Goal: Task Accomplishment & Management: Complete application form

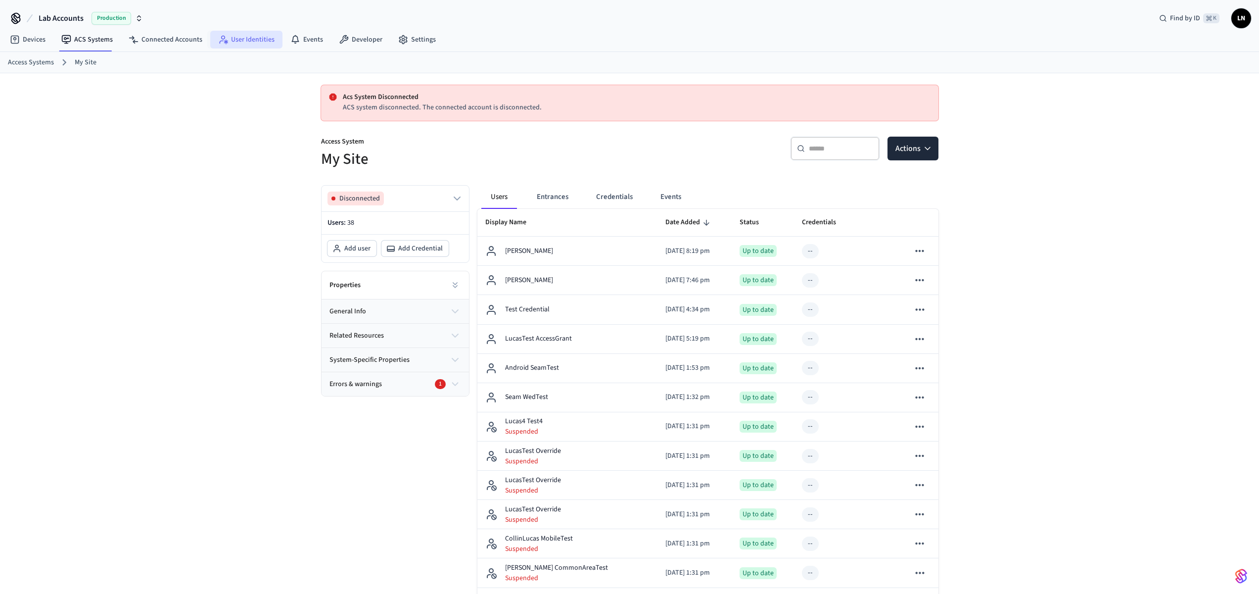
click at [237, 37] on link "User Identities" at bounding box center [246, 40] width 72 height 18
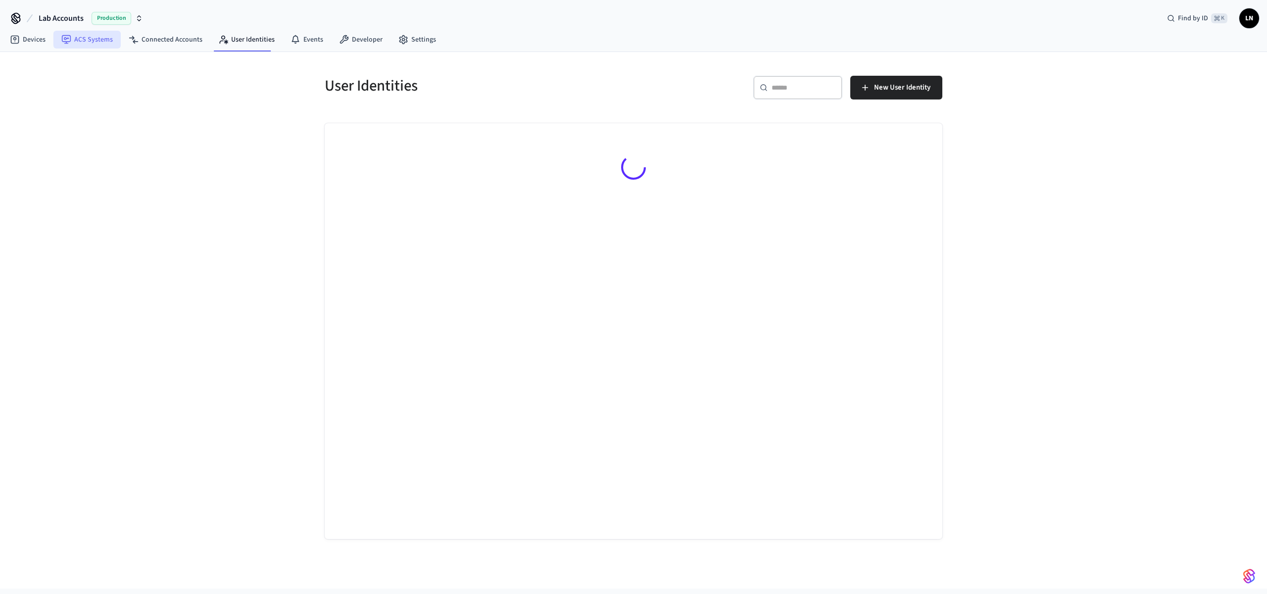
click at [67, 38] on icon at bounding box center [66, 38] width 5 height 3
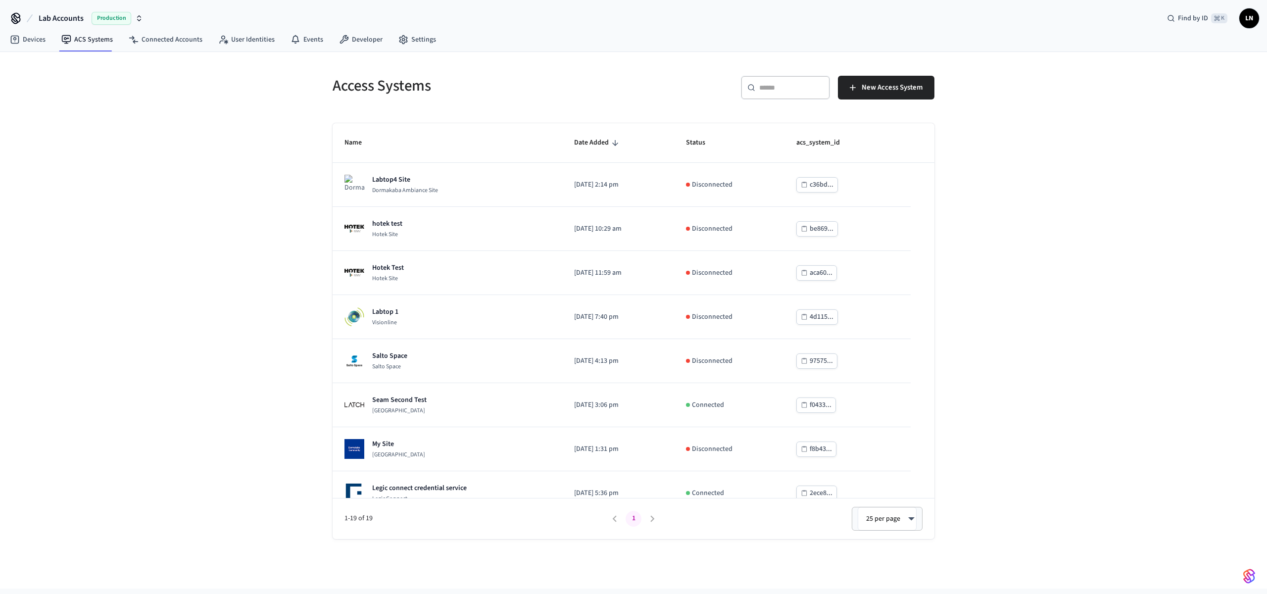
click at [67, 15] on span "Lab Accounts" at bounding box center [61, 18] width 45 height 12
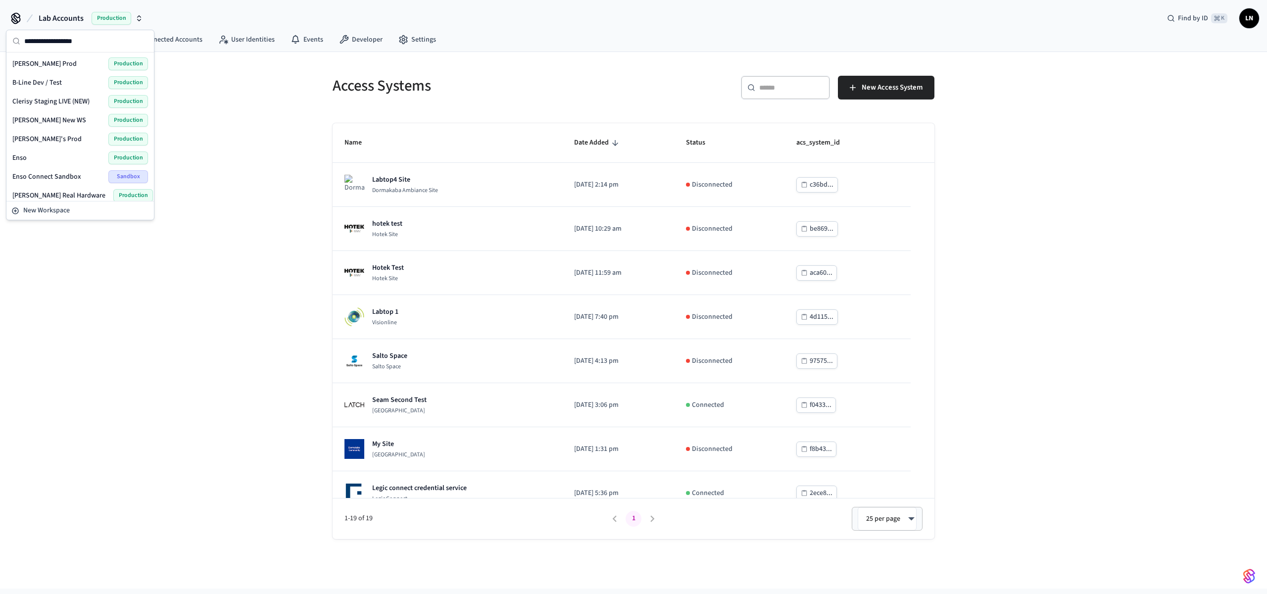
click at [321, 120] on div "Access Systems ​ ​ New Access System Name Date Added Status acs_system_id Labto…" at bounding box center [633, 295] width 633 height 487
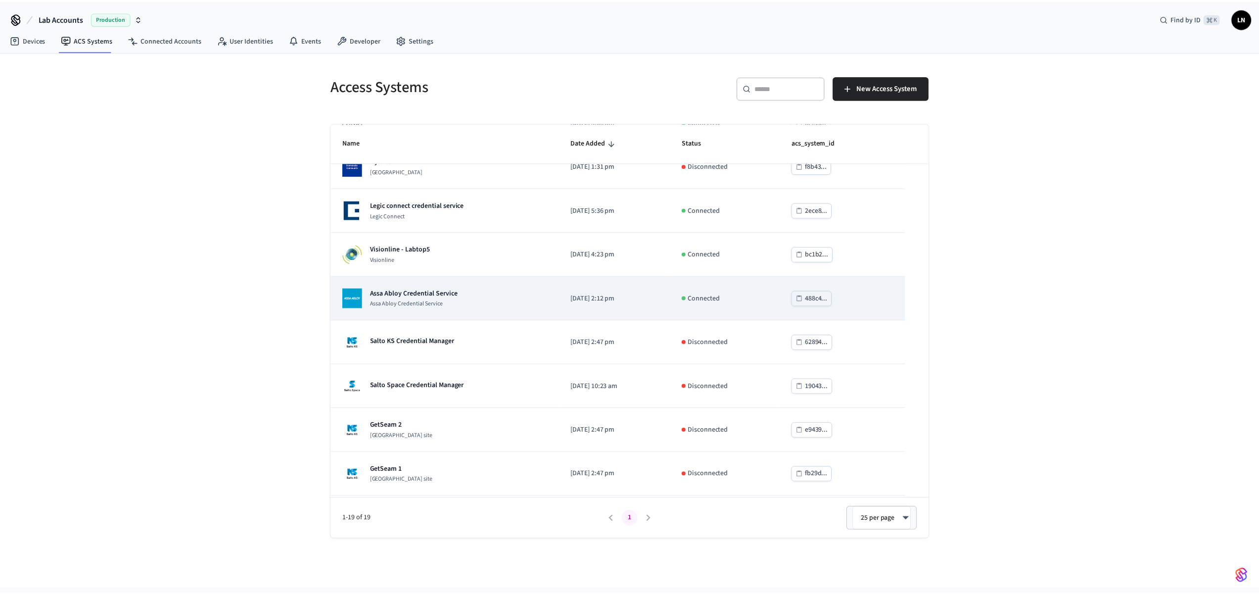
scroll to position [257, 0]
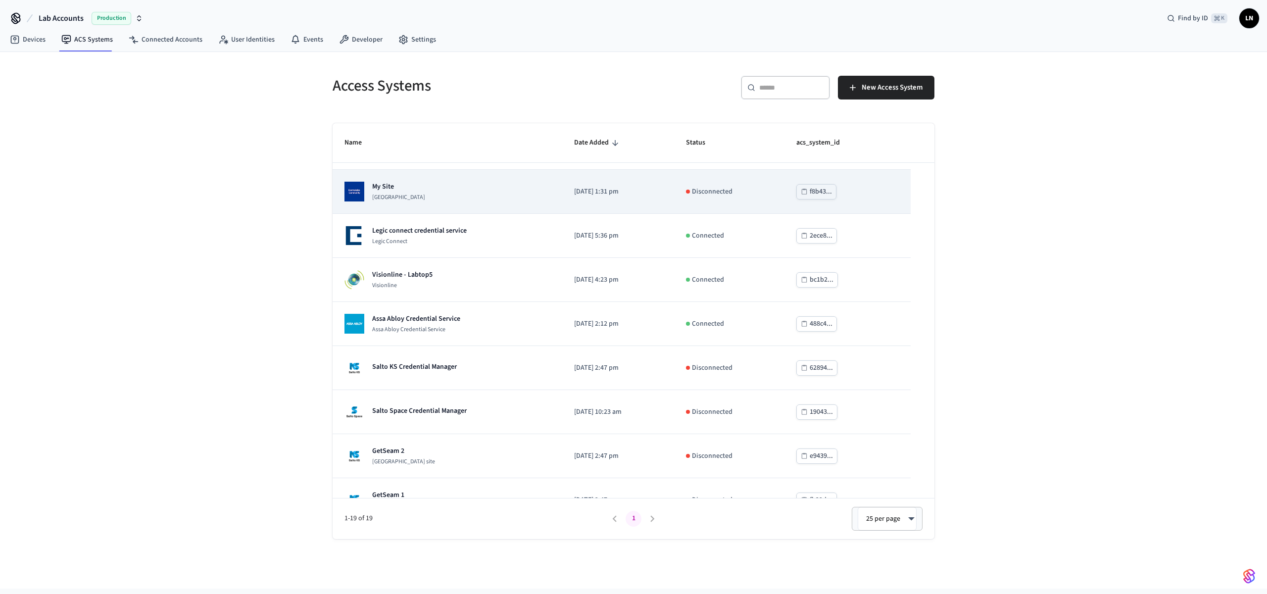
click at [467, 187] on div "My Site Dormakaba Community Site" at bounding box center [447, 192] width 206 height 20
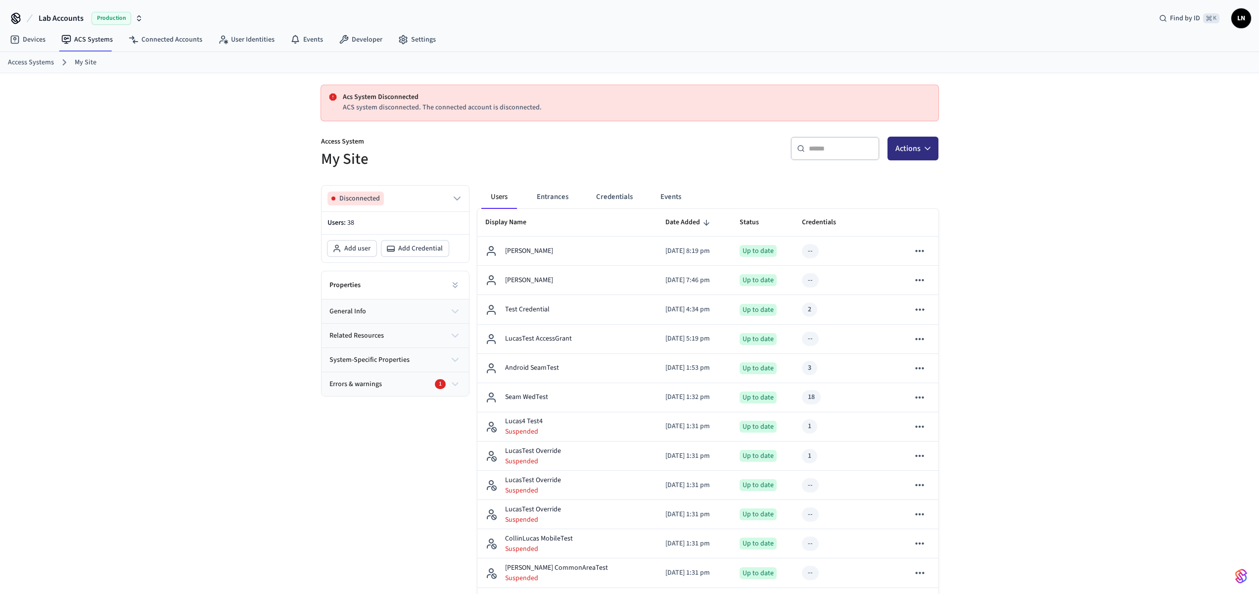
click at [933, 148] on button "Actions" at bounding box center [913, 149] width 51 height 24
click at [181, 39] on link "Connected Accounts" at bounding box center [166, 40] width 90 height 18
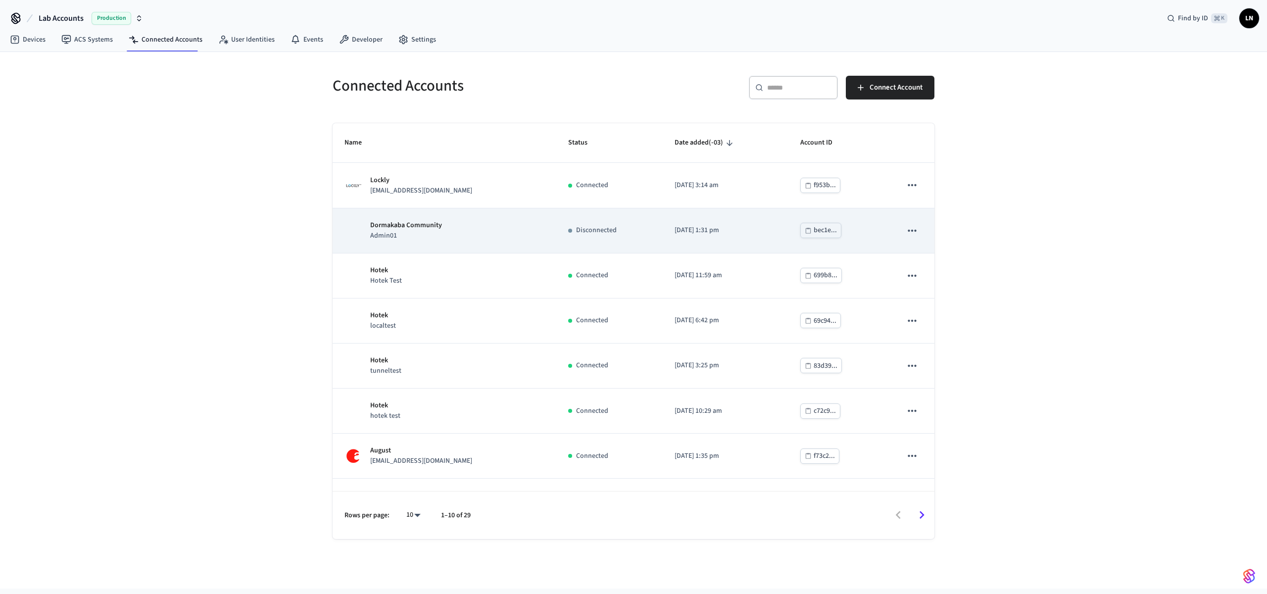
click at [903, 241] on td "sticky table" at bounding box center [912, 230] width 45 height 45
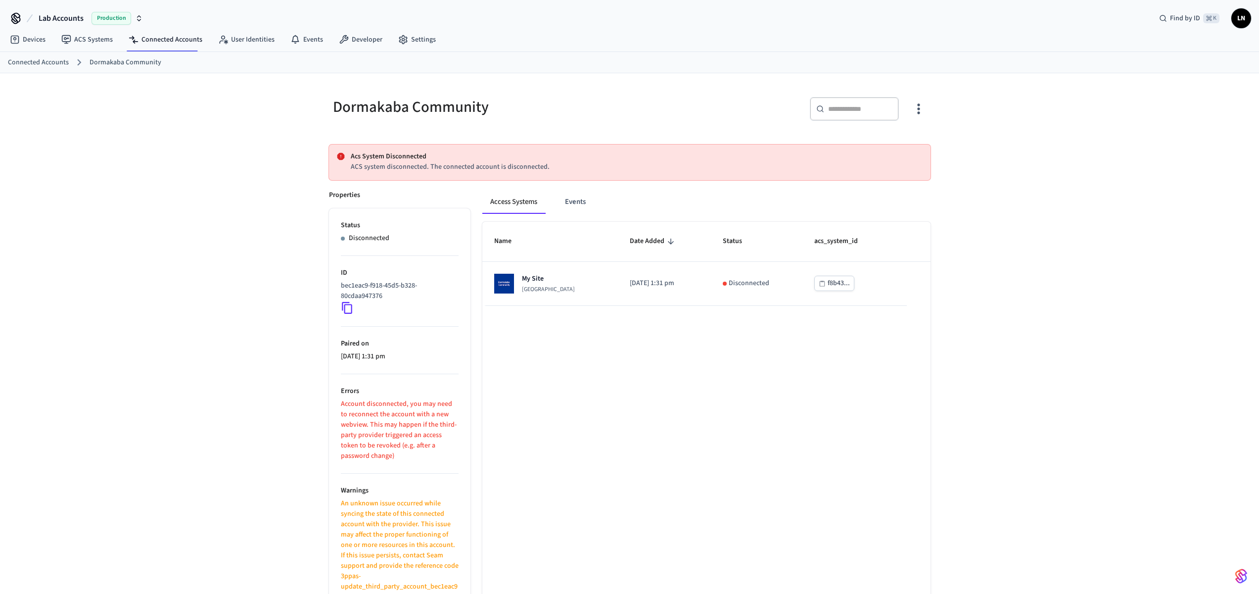
click at [924, 110] on icon "button" at bounding box center [918, 108] width 15 height 15
click at [895, 148] on span "Reconnect Account" at bounding box center [887, 149] width 57 height 10
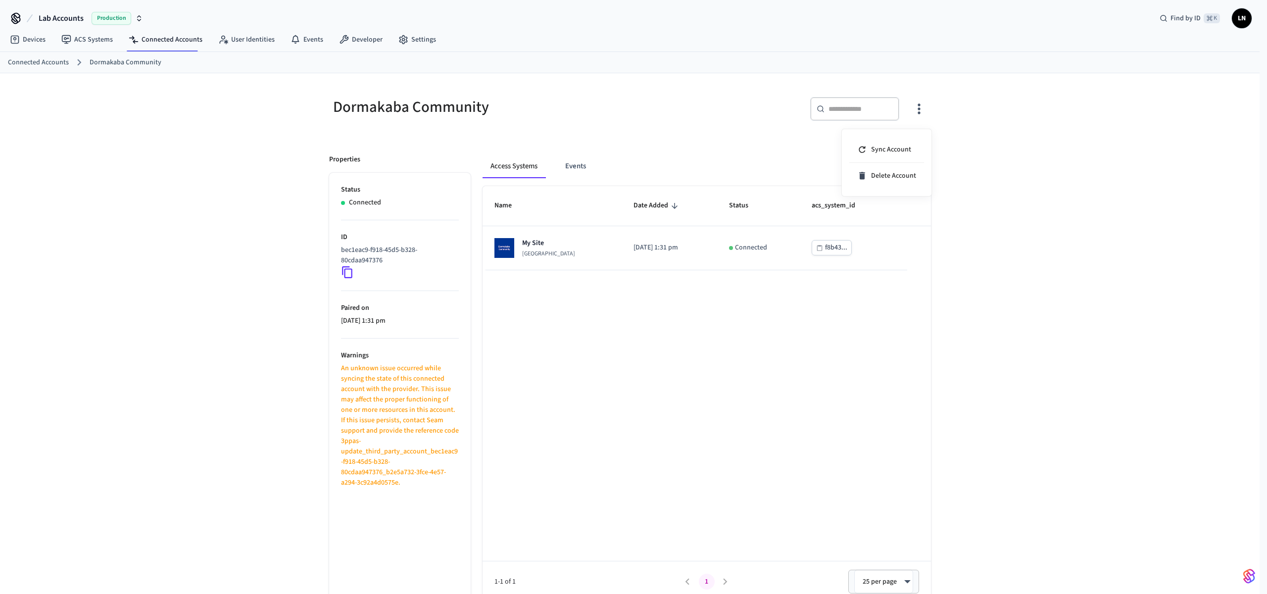
click at [1039, 238] on div at bounding box center [633, 297] width 1267 height 594
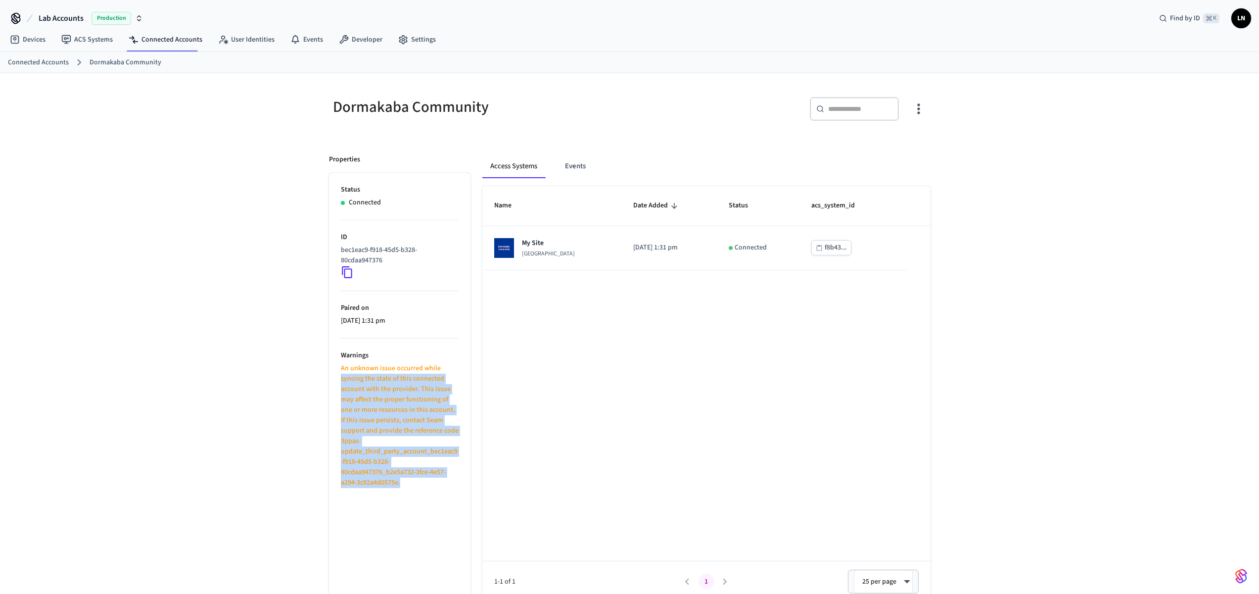
drag, startPoint x: 337, startPoint y: 378, endPoint x: 429, endPoint y: 514, distance: 163.9
click at [429, 513] on ul "Status Connected ID bec1eac9-f918-45d5-b328-80cdaa947376 Paired on 2025/09/10 a…" at bounding box center [400, 387] width 142 height 429
click at [429, 514] on ul "Status Connected ID bec1eac9-f918-45d5-b328-80cdaa947376 Paired on 2025/09/10 a…" at bounding box center [400, 387] width 142 height 429
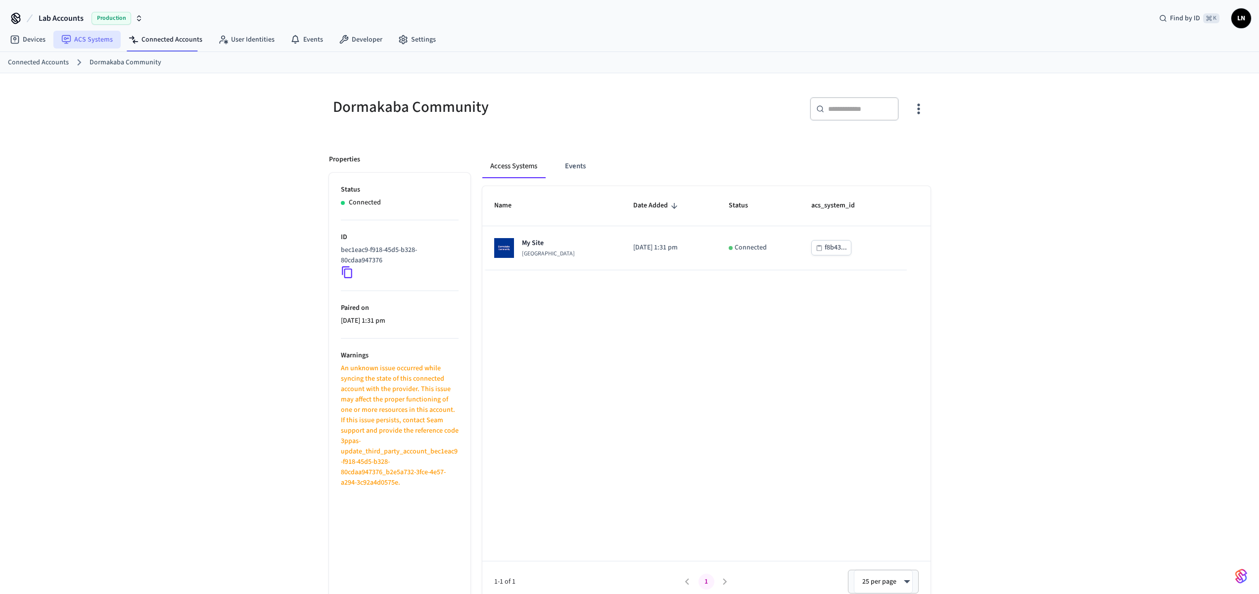
click at [102, 43] on link "ACS Systems" at bounding box center [86, 40] width 67 height 18
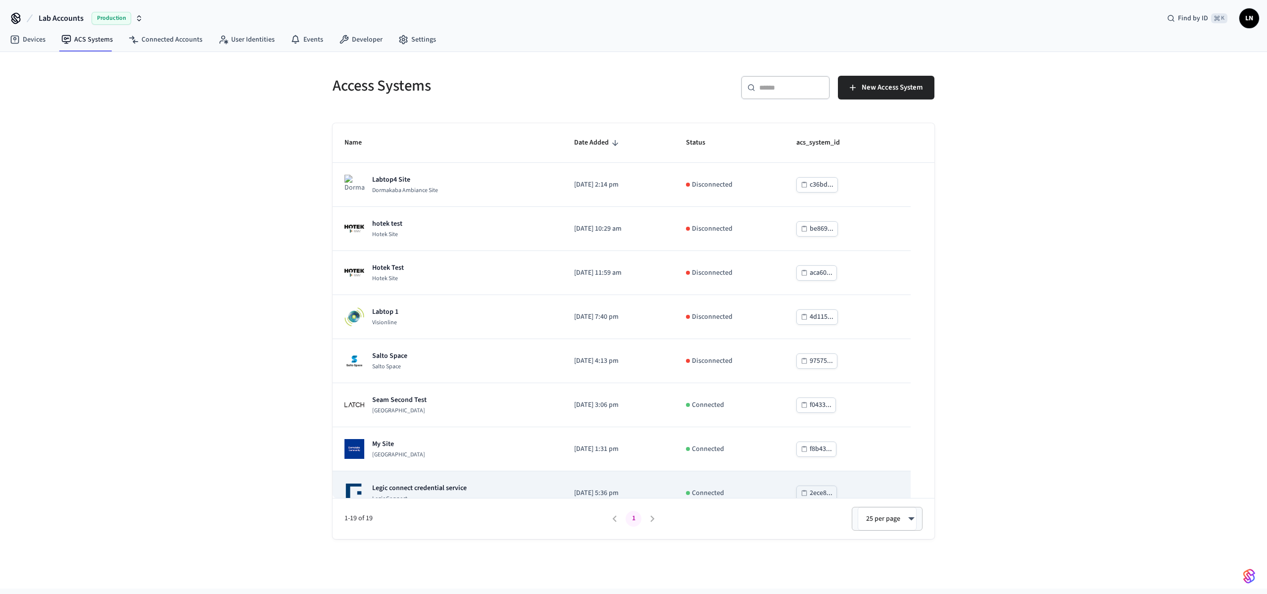
click at [510, 471] on td "Legic connect credential service Legic Connect" at bounding box center [447, 493] width 230 height 44
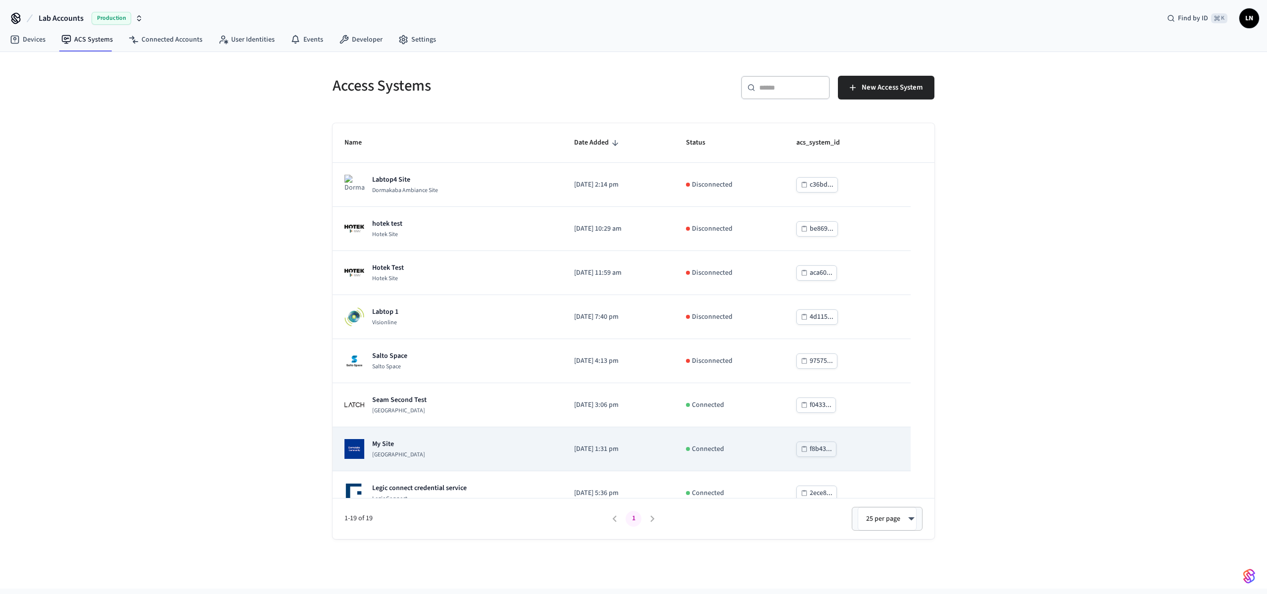
click at [399, 436] on td "My Site Dormakaba Community Site" at bounding box center [447, 449] width 230 height 44
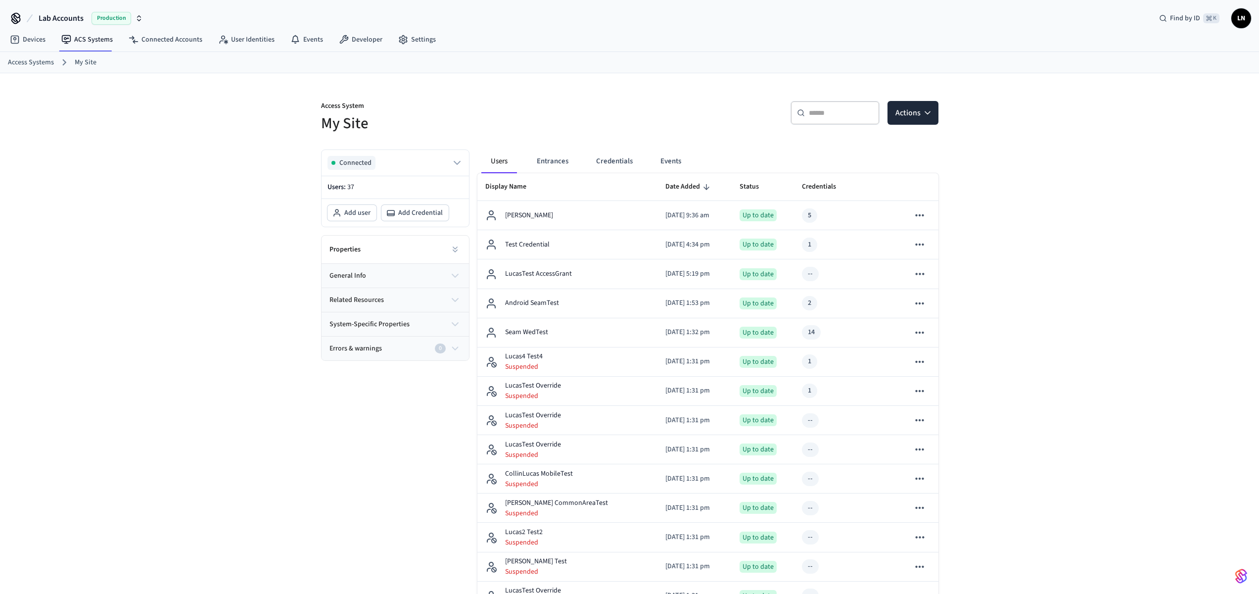
click at [408, 344] on div "Errors & warnings 0" at bounding box center [390, 348] width 121 height 10
click at [421, 321] on button "system-specific properties" at bounding box center [395, 324] width 147 height 24
click at [438, 293] on button "related resources" at bounding box center [395, 300] width 147 height 24
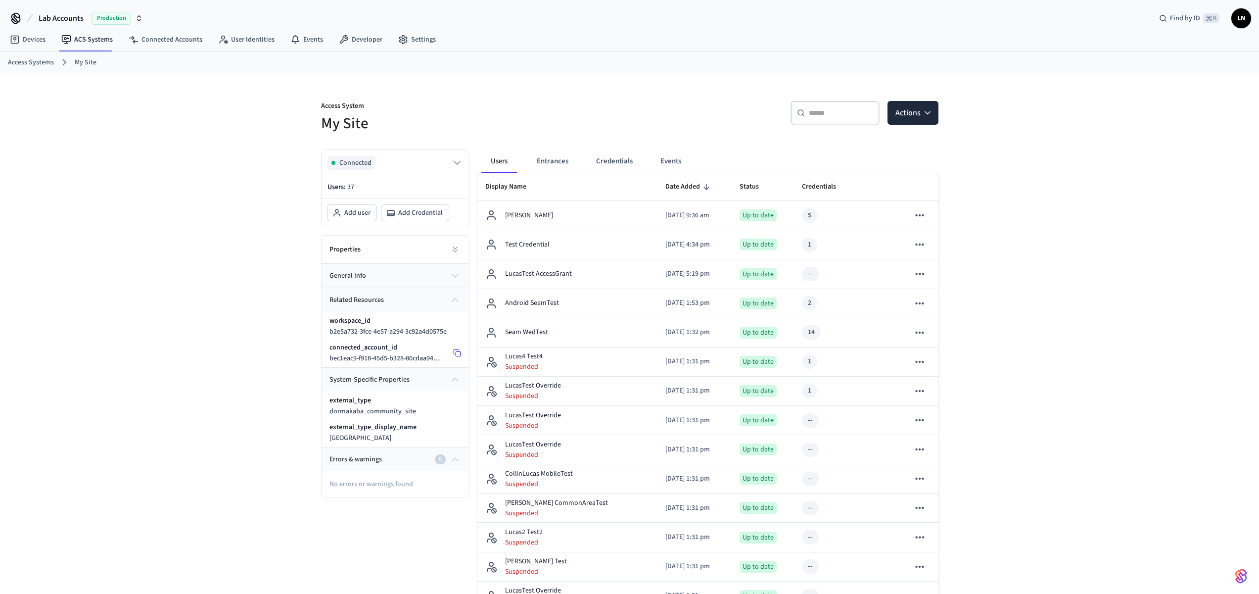
click at [455, 350] on icon at bounding box center [457, 353] width 8 height 8
click at [920, 104] on button "Actions" at bounding box center [913, 113] width 51 height 24
click at [889, 138] on div "Add user" at bounding box center [883, 137] width 106 height 16
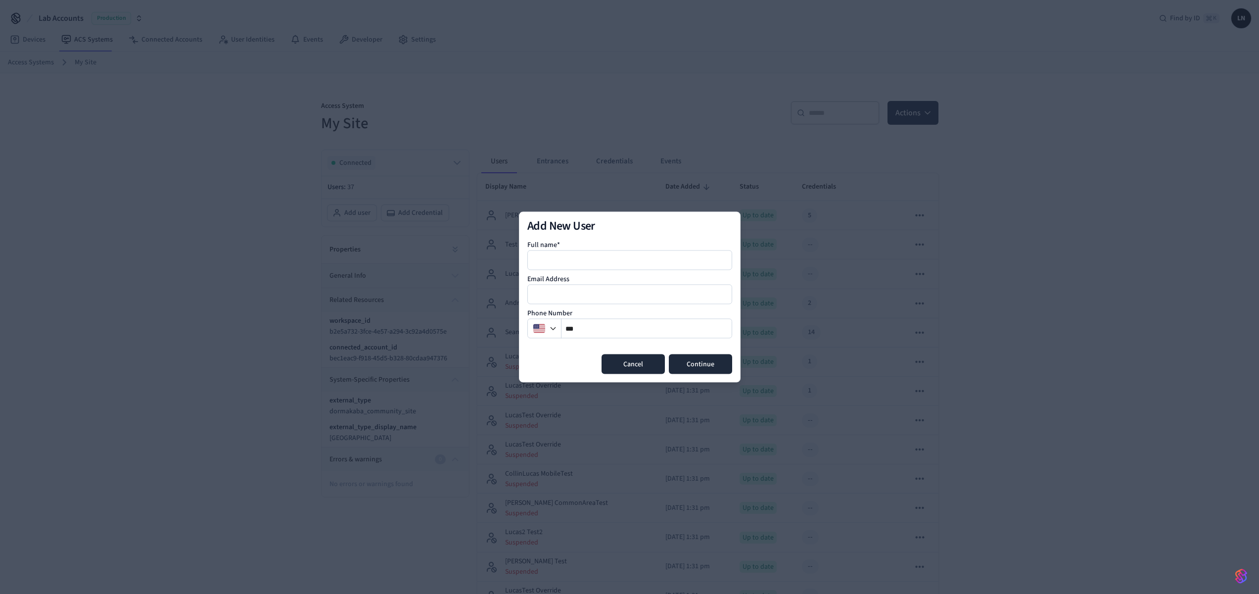
click at [633, 370] on button "Cancel" at bounding box center [633, 364] width 63 height 20
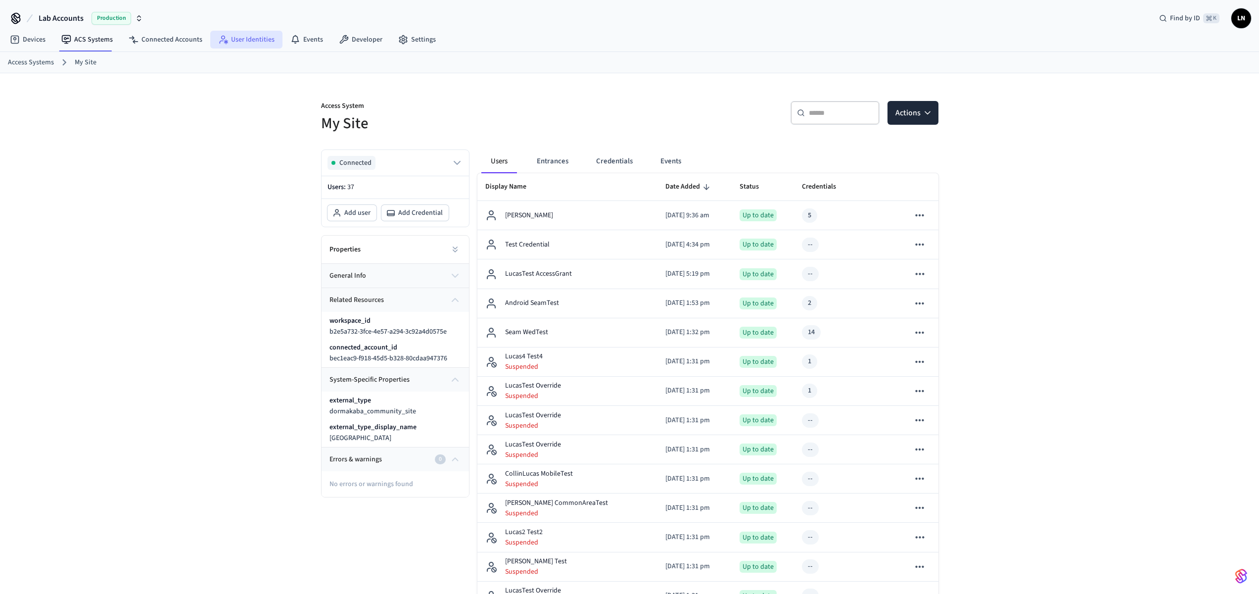
click at [240, 42] on link "User Identities" at bounding box center [246, 40] width 72 height 18
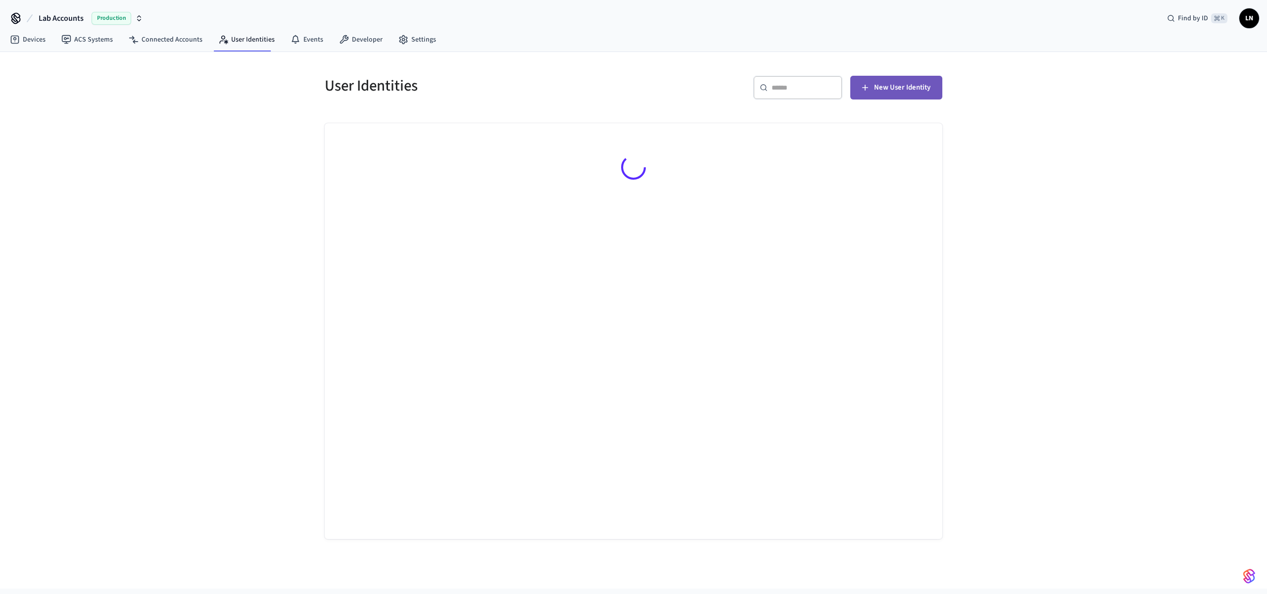
click at [905, 89] on span "New User Identity" at bounding box center [902, 87] width 56 height 13
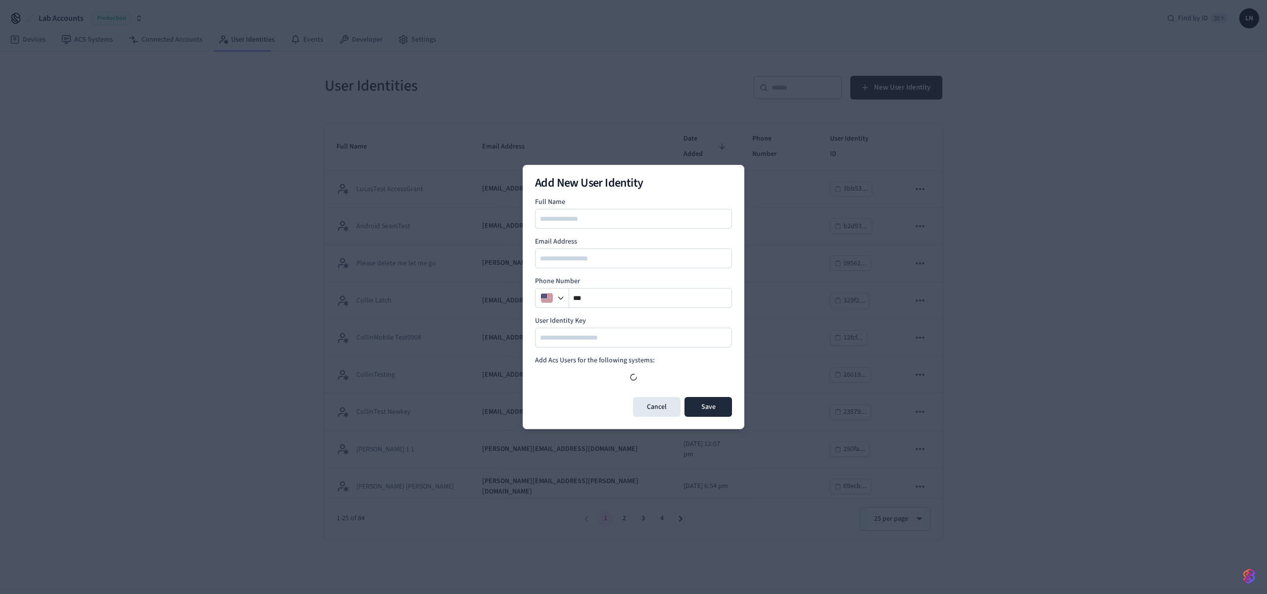
click at [647, 213] on div at bounding box center [633, 219] width 197 height 20
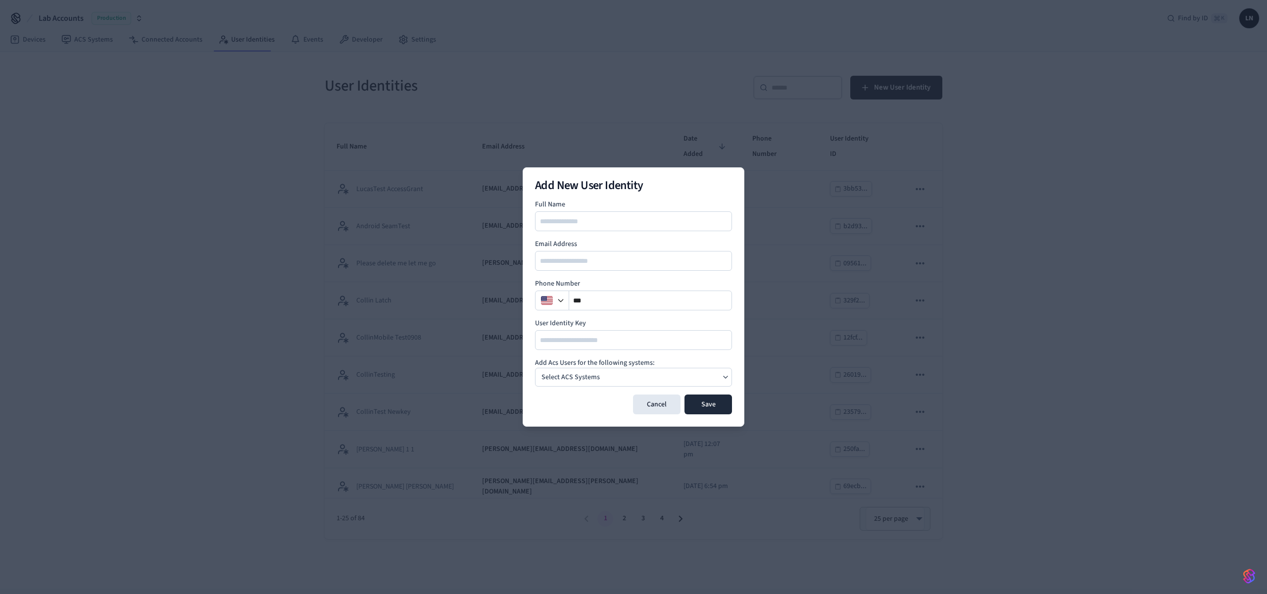
click at [645, 219] on input at bounding box center [634, 221] width 196 height 12
type input "****"
click at [650, 408] on button "Cancel" at bounding box center [656, 404] width 47 height 20
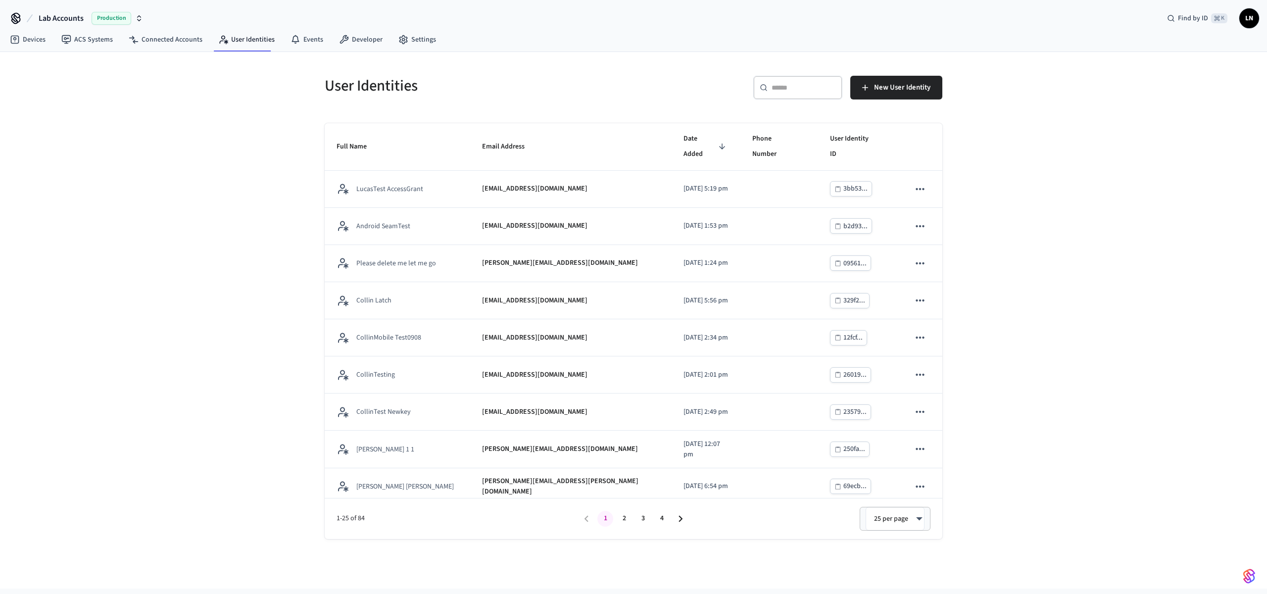
click at [92, 22] on span "Production" at bounding box center [112, 18] width 40 height 13
type input "*****"
click at [77, 61] on div "Testing - Community Production" at bounding box center [80, 63] width 136 height 13
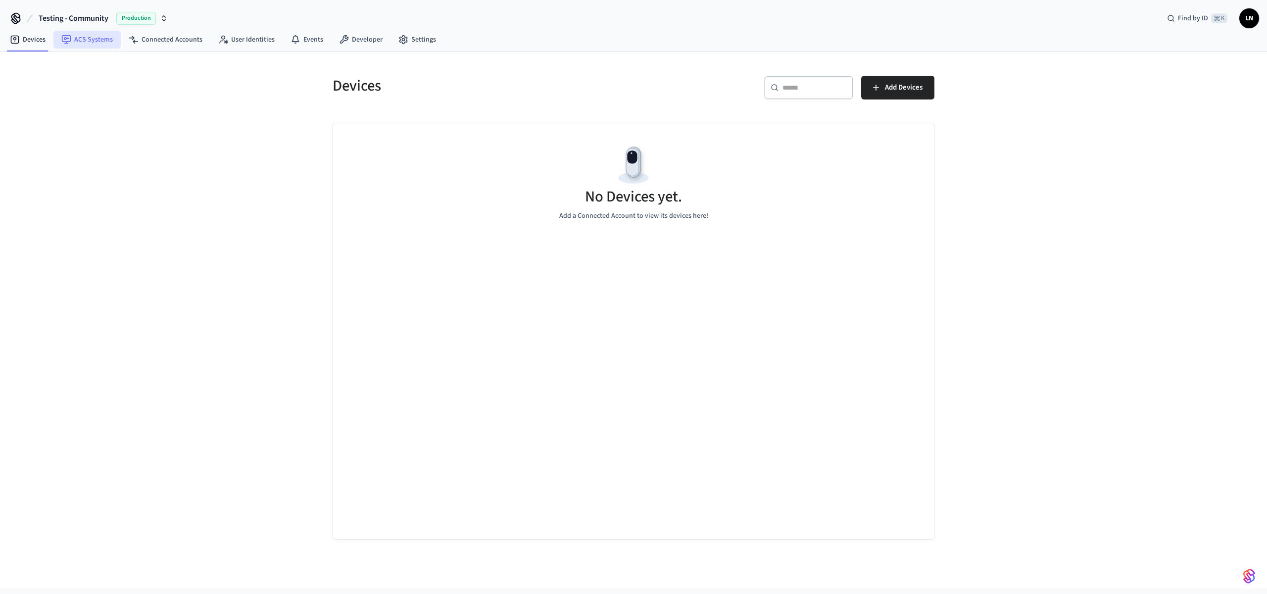
click at [82, 37] on link "ACS Systems" at bounding box center [86, 40] width 67 height 18
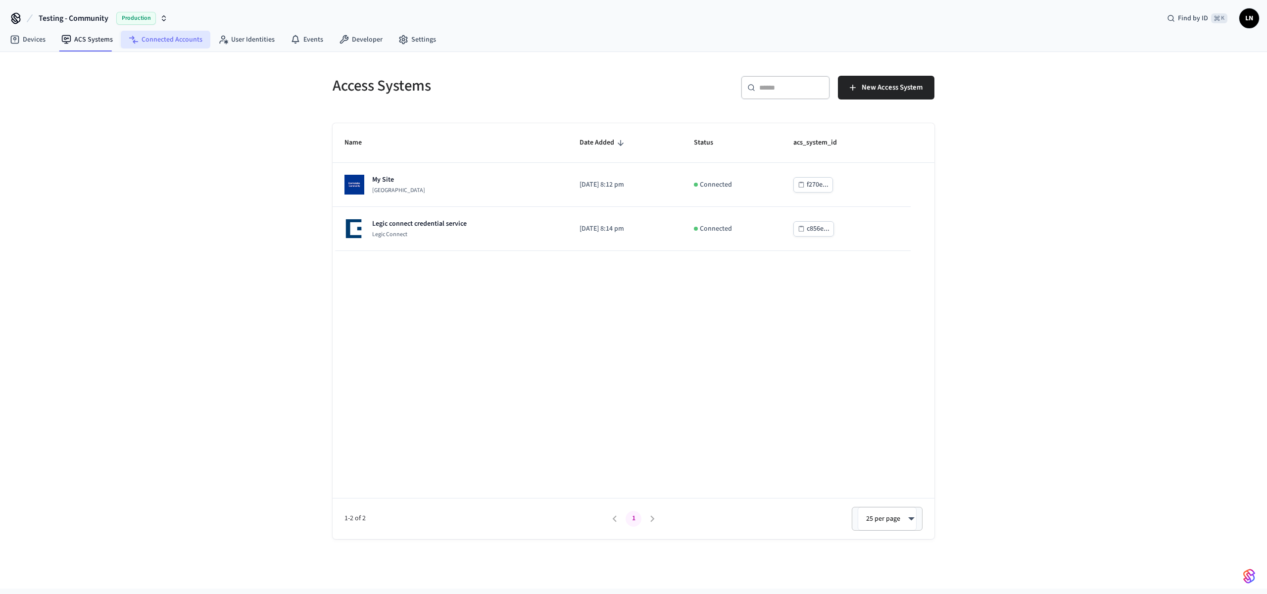
click at [176, 43] on link "Connected Accounts" at bounding box center [166, 40] width 90 height 18
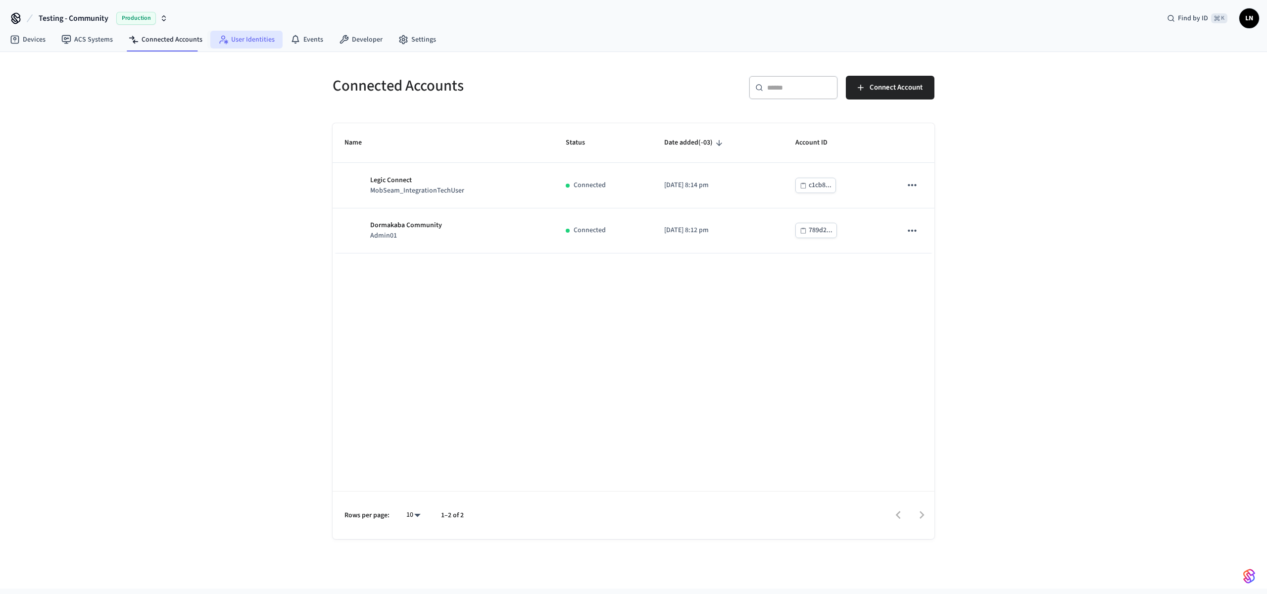
click at [242, 43] on link "User Identities" at bounding box center [246, 40] width 72 height 18
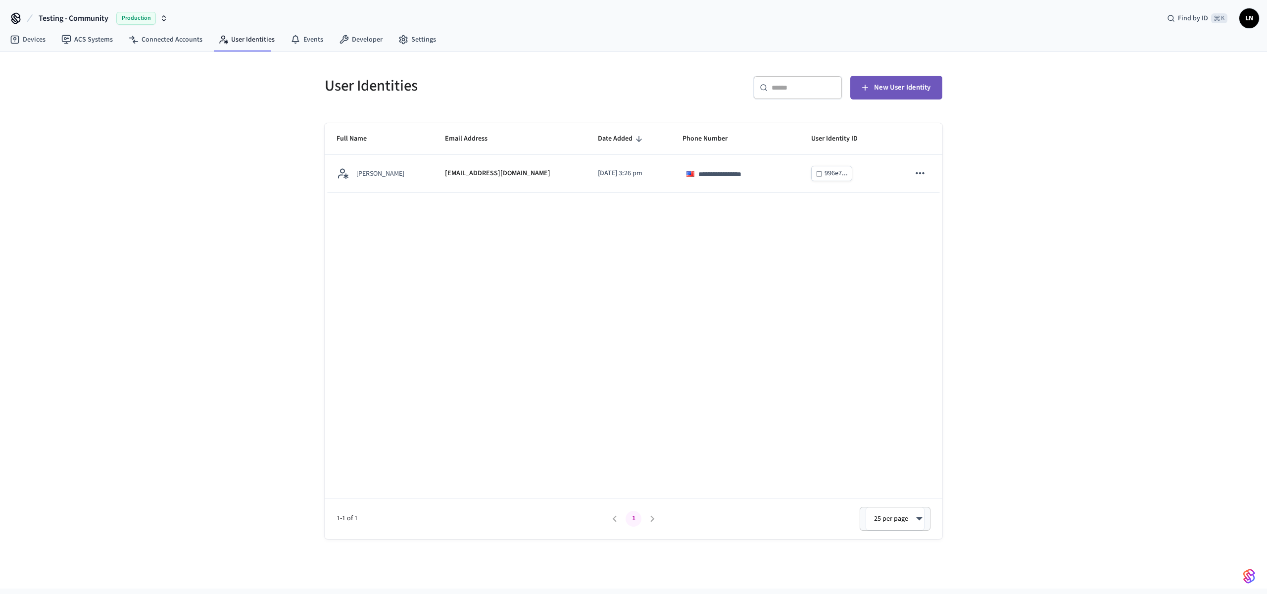
click at [871, 95] on button "New User Identity" at bounding box center [896, 88] width 92 height 24
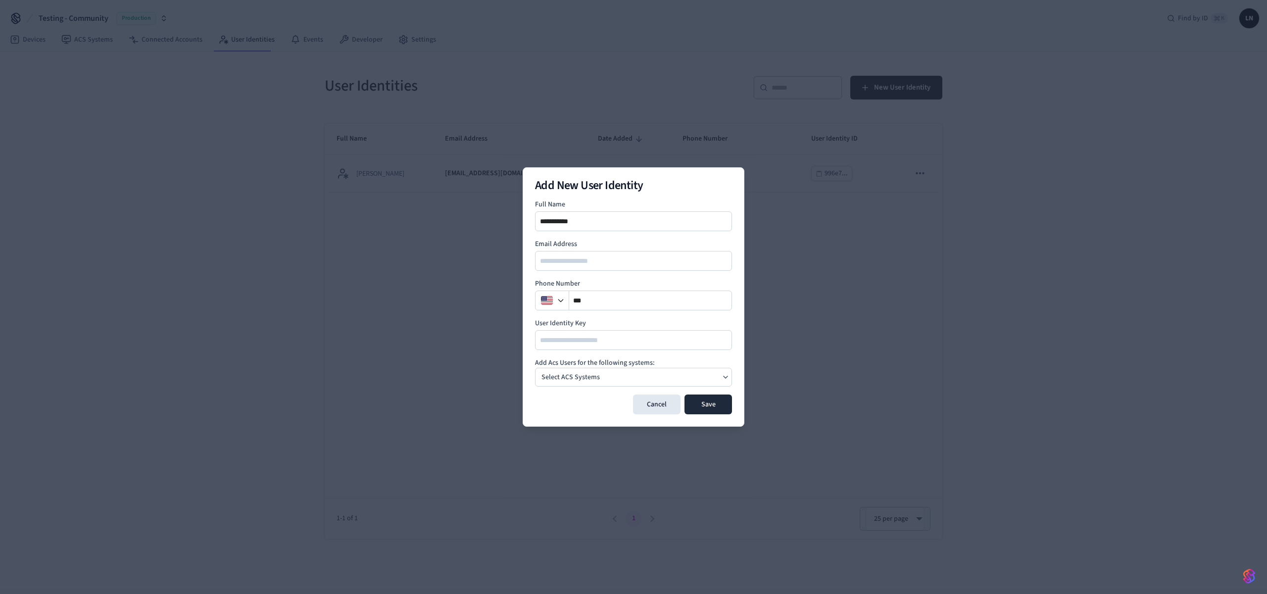
type input "**********"
click at [640, 371] on div "Select ACS Systems" at bounding box center [633, 377] width 197 height 19
click at [578, 396] on p "My Site" at bounding box center [574, 398] width 22 height 10
click at [697, 341] on input at bounding box center [634, 340] width 196 height 12
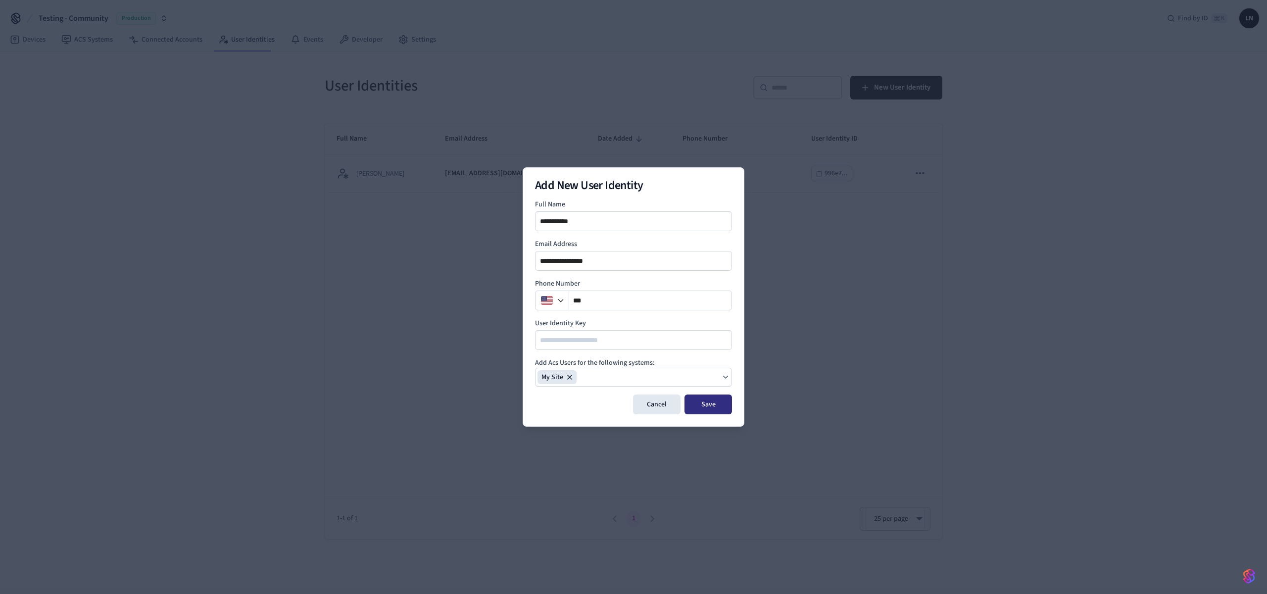
click at [717, 402] on button "Save" at bounding box center [707, 404] width 47 height 20
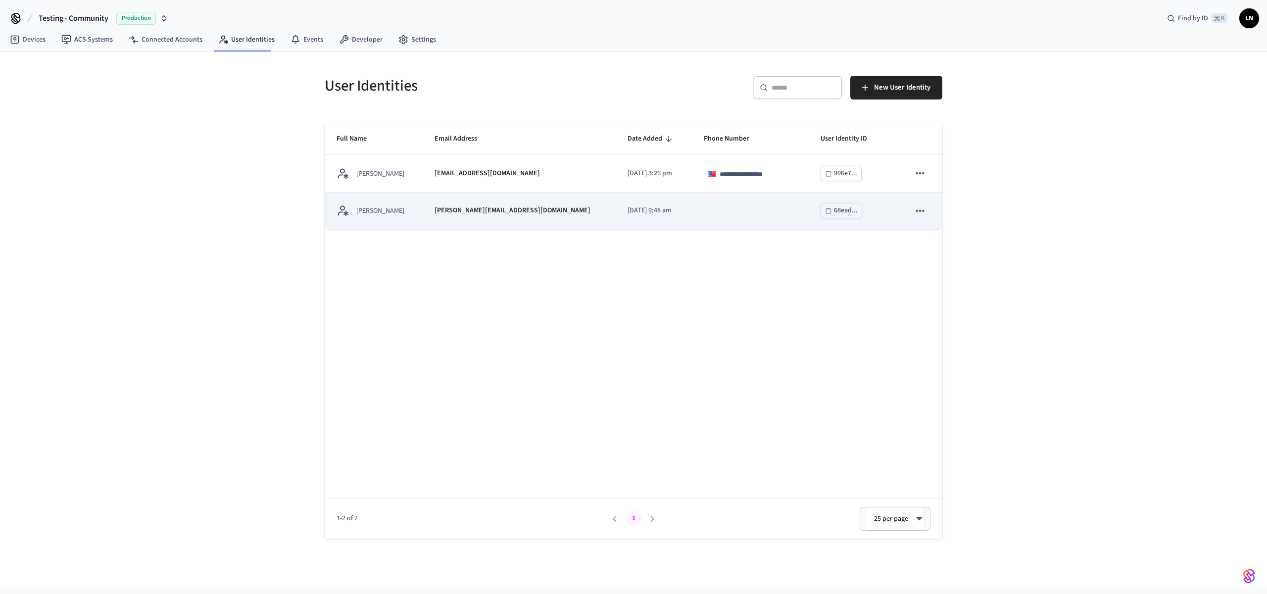
click at [468, 208] on p "[PERSON_NAME][EMAIL_ADDRESS][DOMAIN_NAME]" at bounding box center [512, 210] width 156 height 10
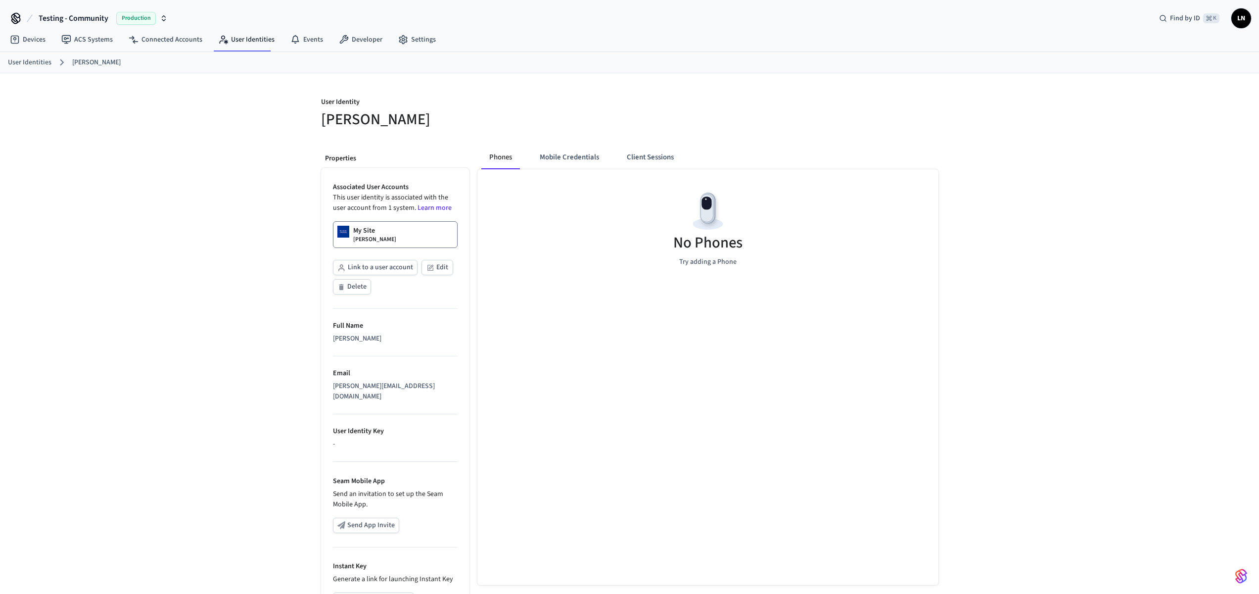
click at [395, 233] on link "My Site Lucas Neiva" at bounding box center [395, 234] width 125 height 27
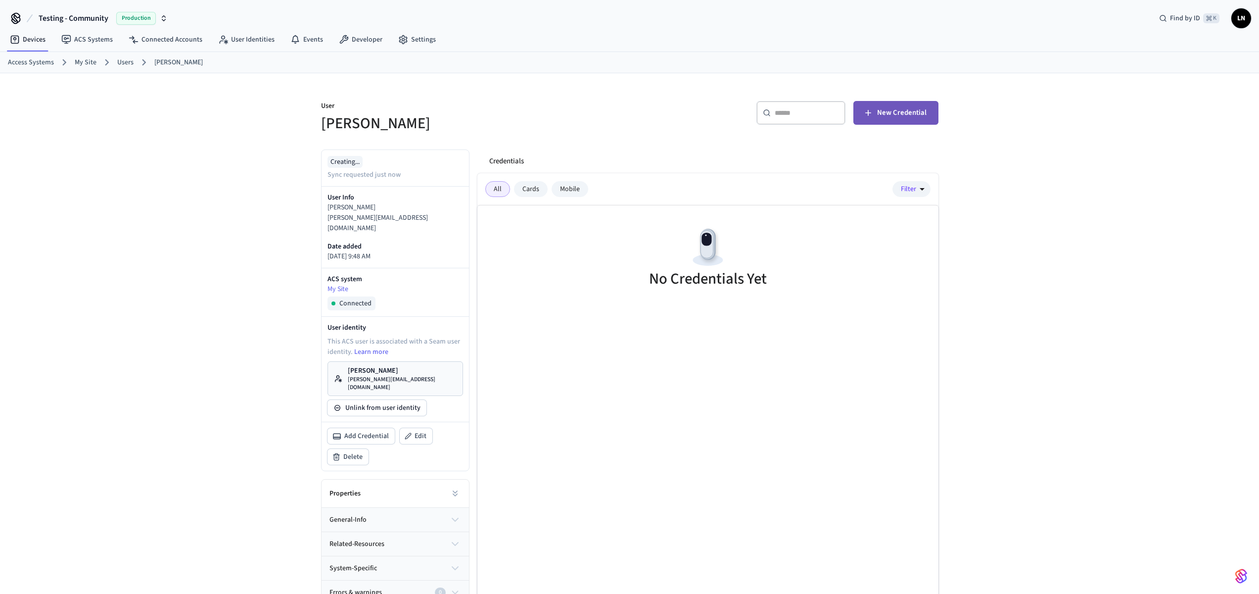
click at [900, 111] on span "New Credential" at bounding box center [901, 112] width 49 height 13
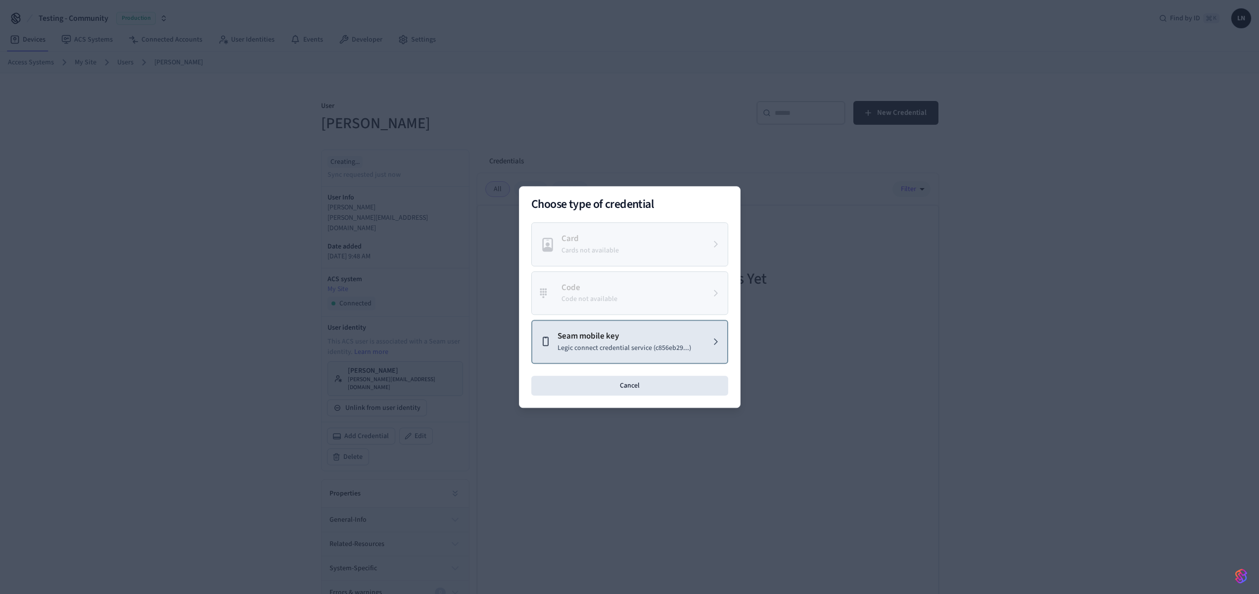
click at [646, 348] on p "Legic connect credential service (c856eb29...)" at bounding box center [625, 348] width 134 height 10
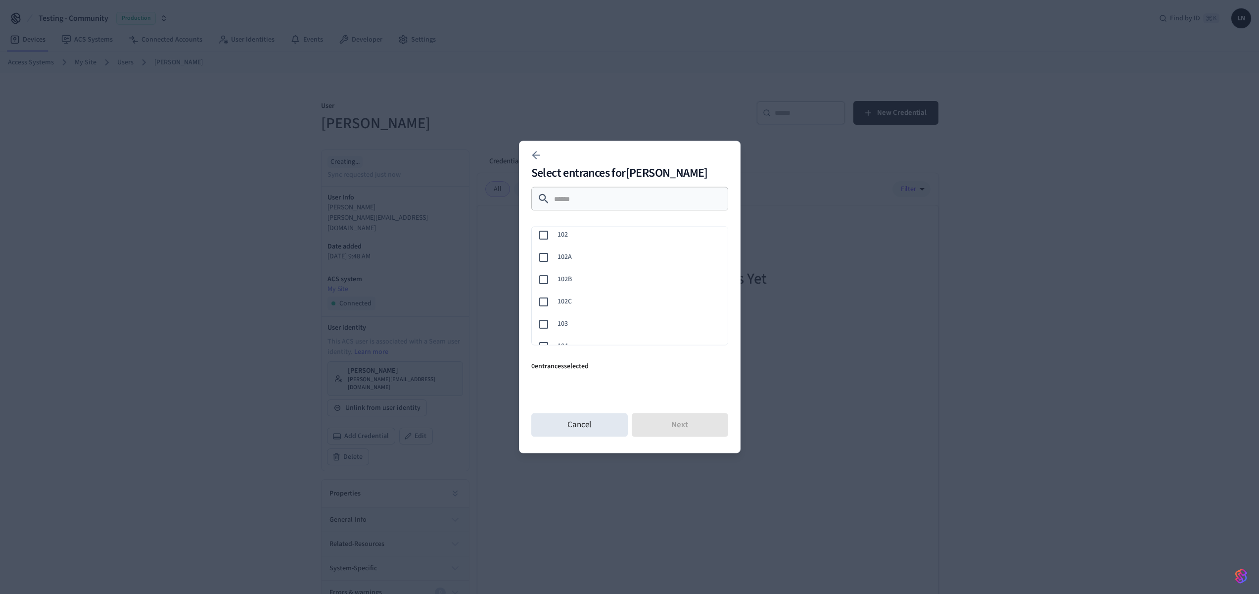
scroll to position [69, 0]
click at [605, 308] on div "102C" at bounding box center [628, 302] width 200 height 22
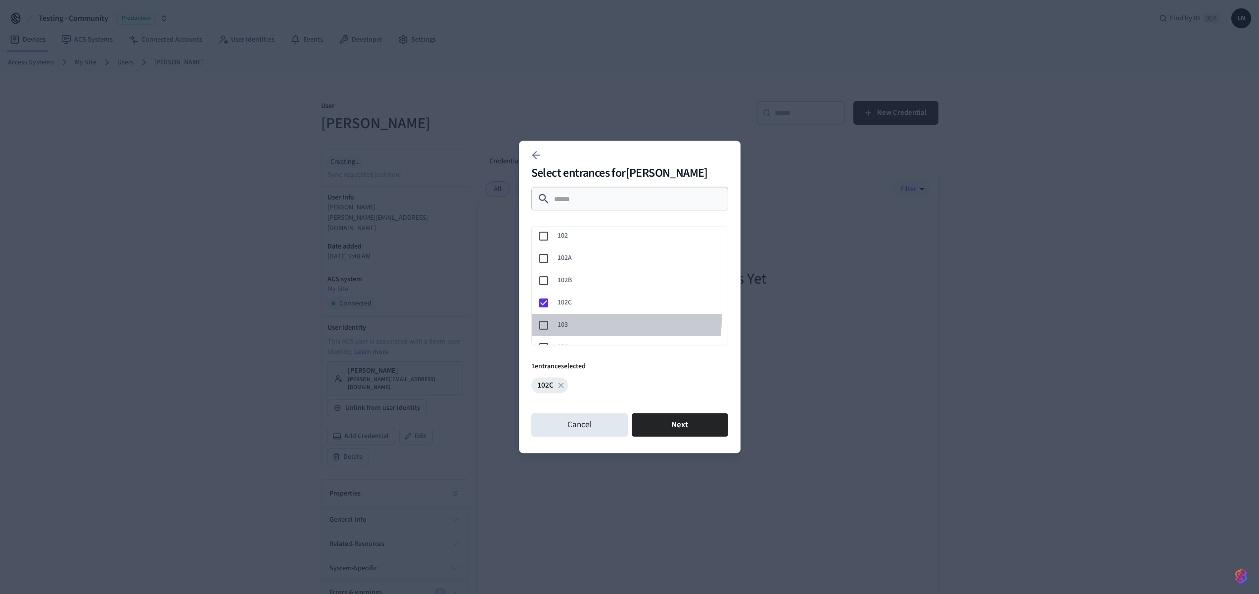
click at [600, 320] on span "103" at bounding box center [639, 325] width 162 height 10
click at [589, 300] on span "102C" at bounding box center [639, 302] width 162 height 10
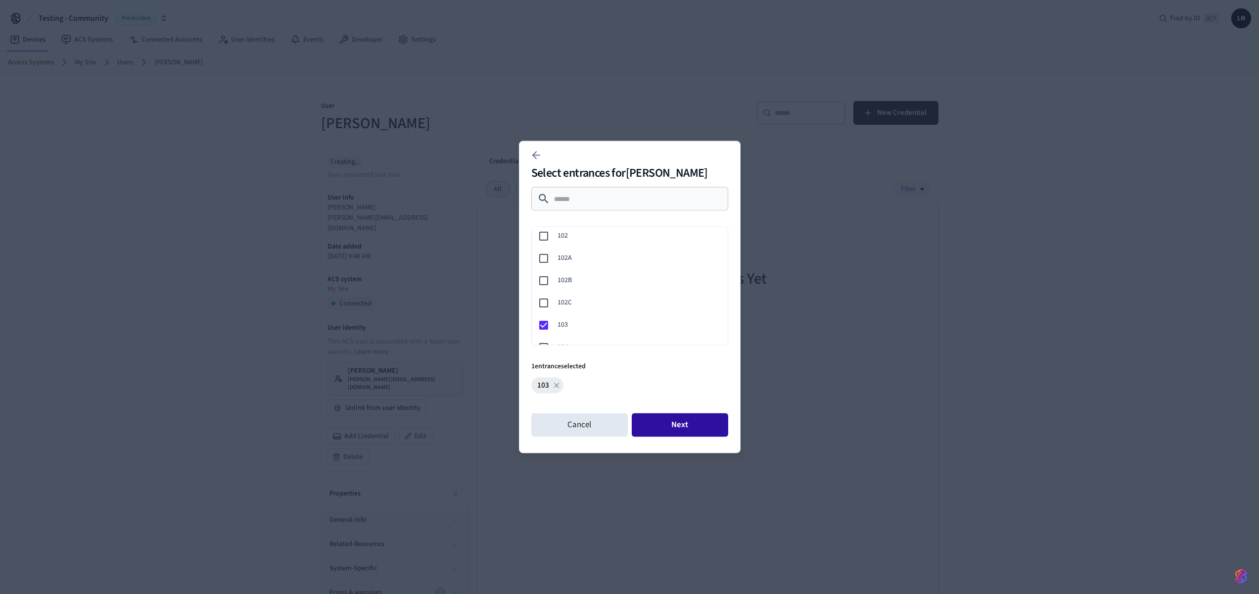
click at [691, 430] on button "Next" at bounding box center [680, 425] width 96 height 24
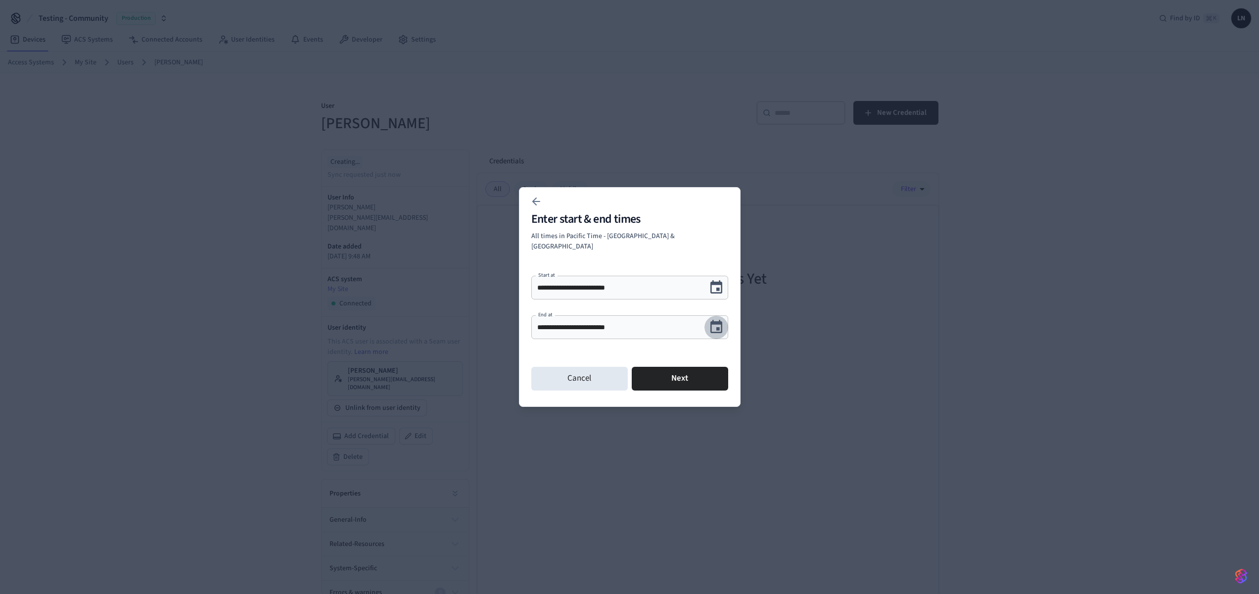
click at [720, 320] on icon "Choose date, selected date is Sep 17, 2025" at bounding box center [716, 326] width 12 height 13
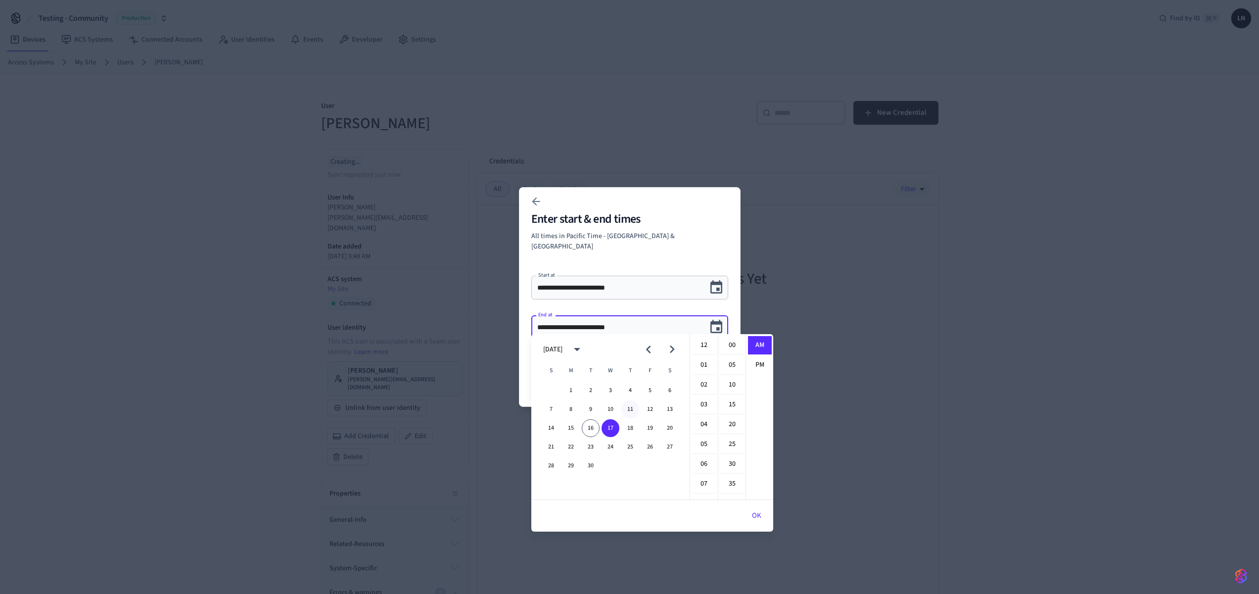
scroll to position [178, 0]
click at [645, 426] on button "19" at bounding box center [650, 428] width 18 height 18
type input "**********"
click at [677, 241] on p "All times in Pacific Time - US & Canada" at bounding box center [629, 241] width 197 height 21
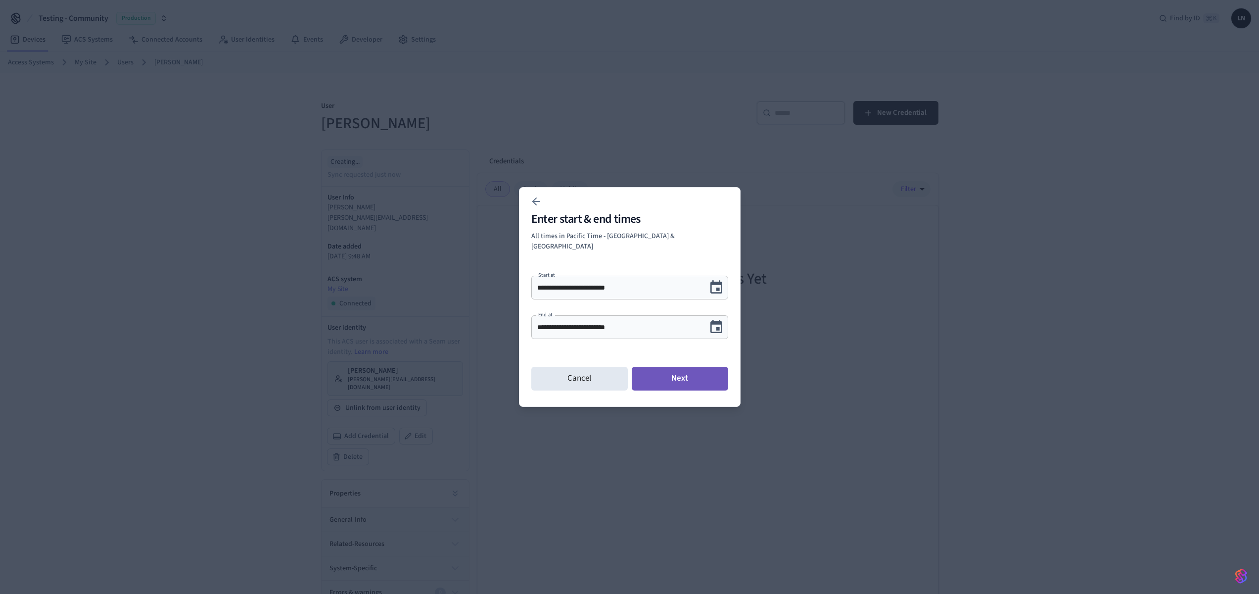
click at [672, 374] on button "Next" at bounding box center [680, 379] width 96 height 24
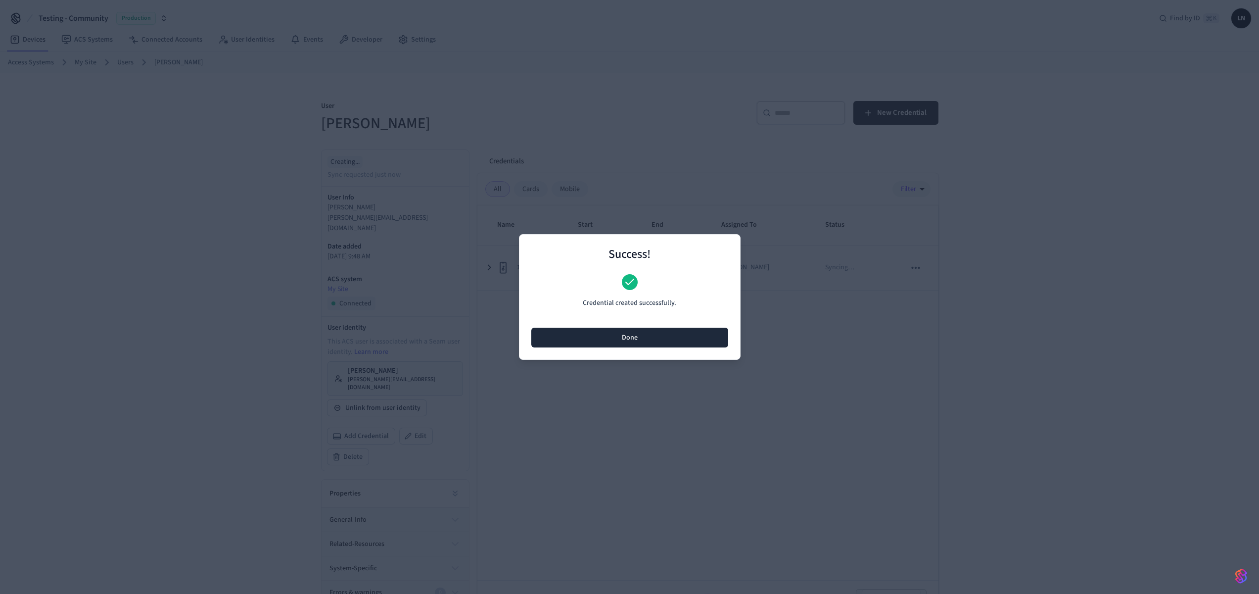
click at [667, 333] on button "Done" at bounding box center [629, 338] width 197 height 20
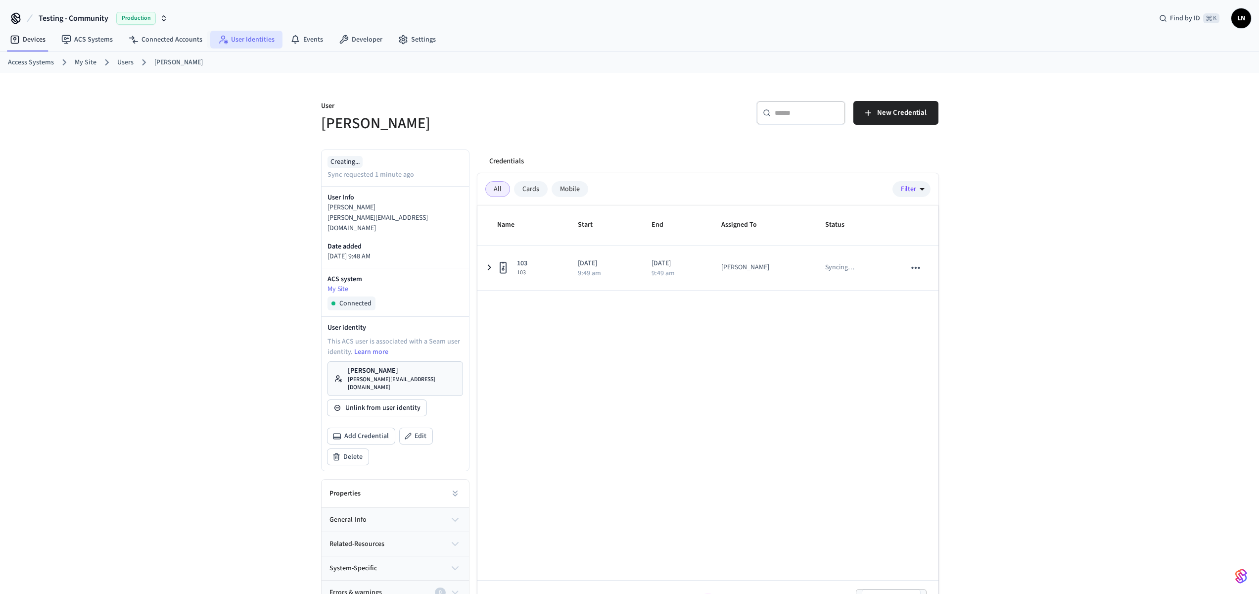
click at [240, 40] on link "User Identities" at bounding box center [246, 40] width 72 height 18
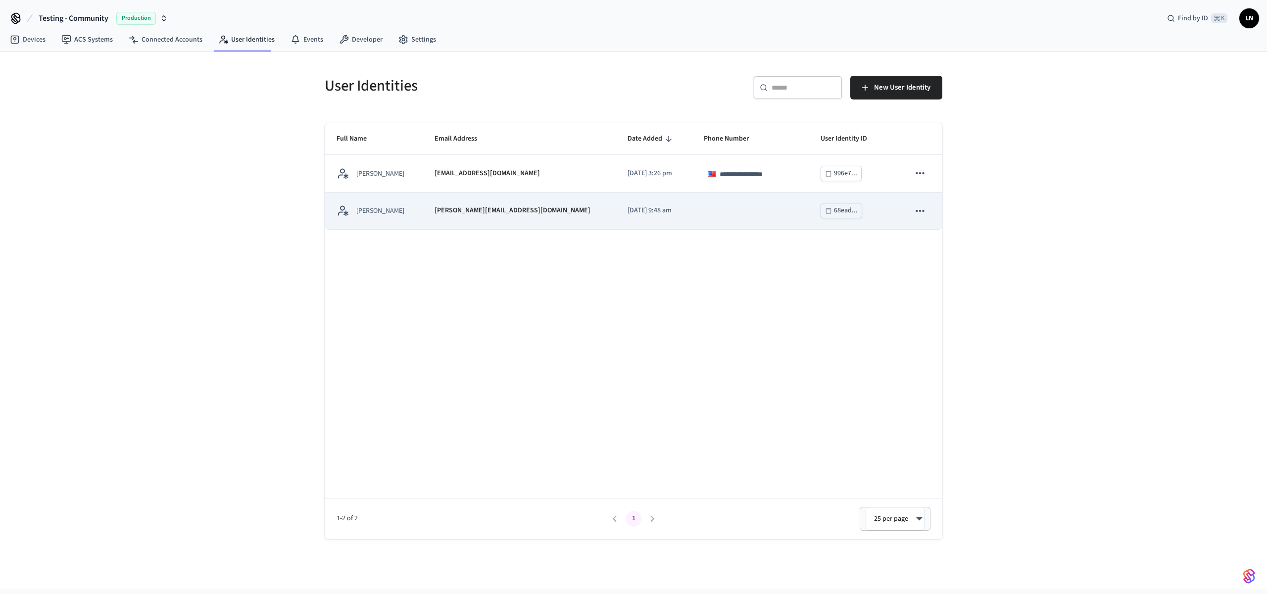
click at [470, 210] on p "[PERSON_NAME][EMAIL_ADDRESS][DOMAIN_NAME]" at bounding box center [512, 210] width 156 height 10
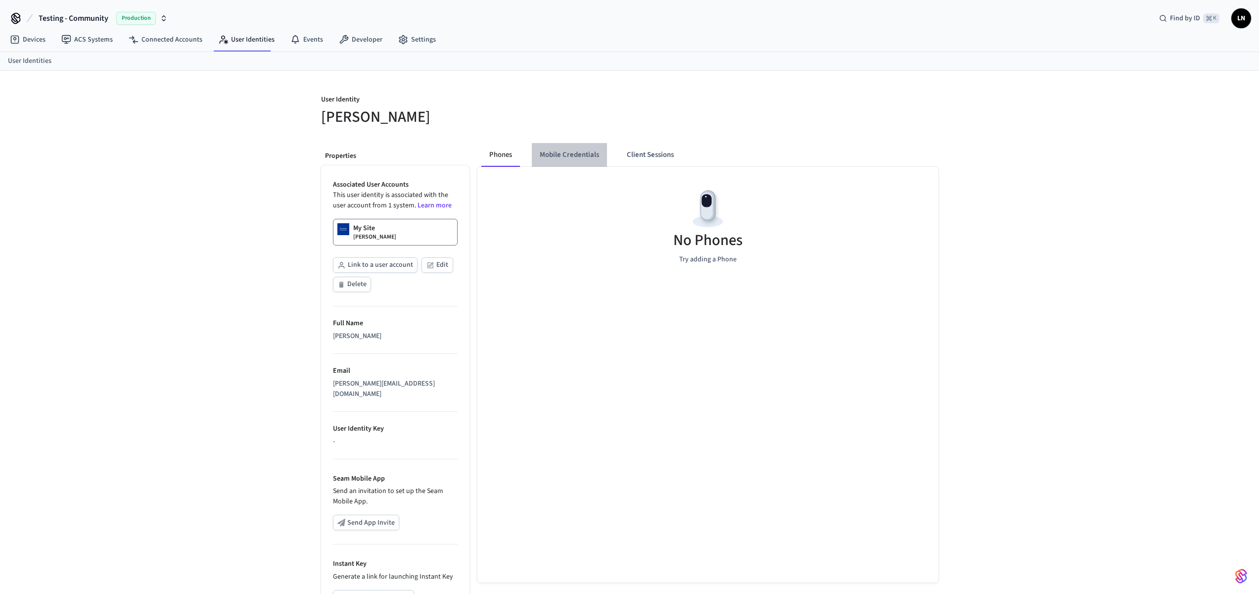
click at [571, 158] on button "Mobile Credentials" at bounding box center [569, 155] width 75 height 24
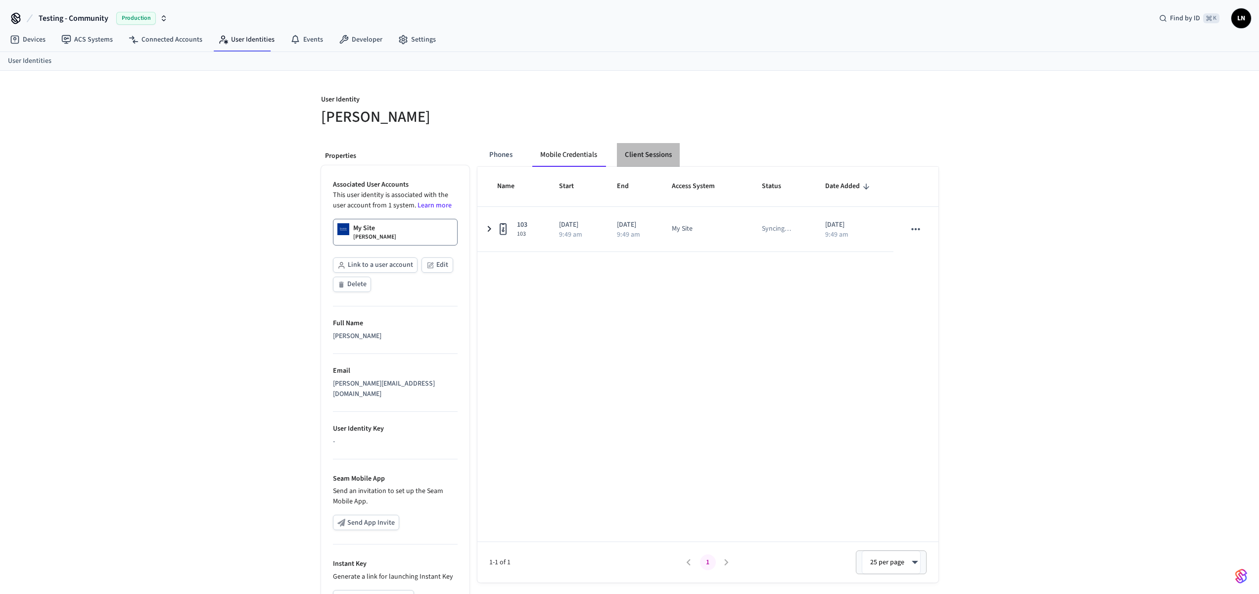
click at [642, 154] on button "Client Sessions" at bounding box center [648, 155] width 63 height 24
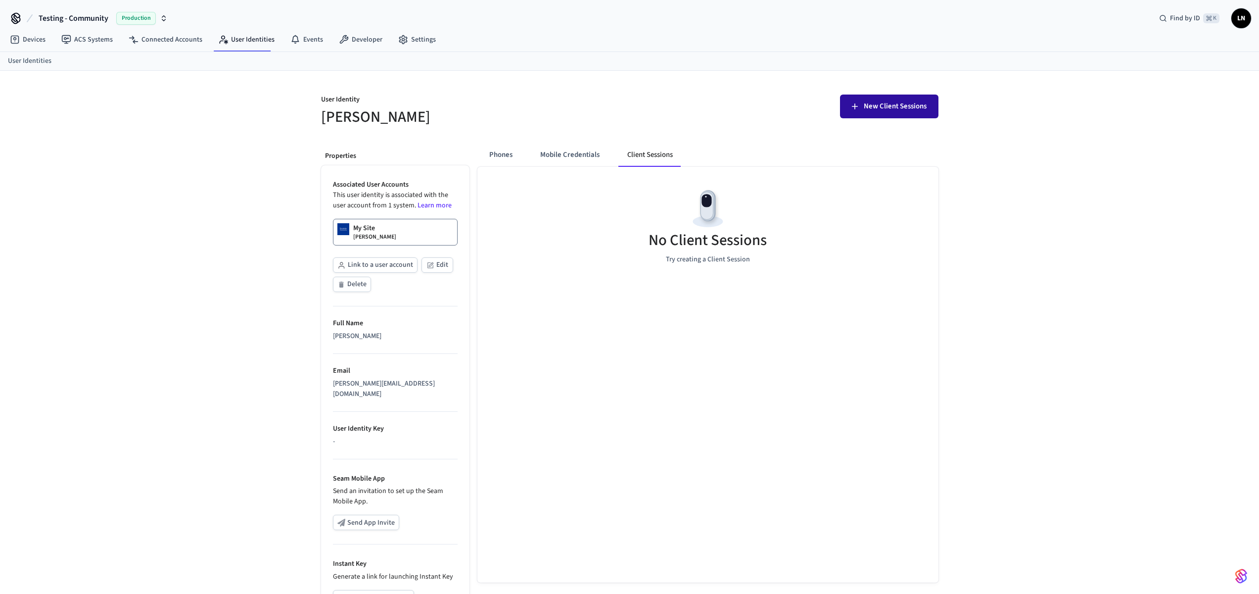
click at [898, 110] on span "New Client Sessions" at bounding box center [895, 106] width 63 height 13
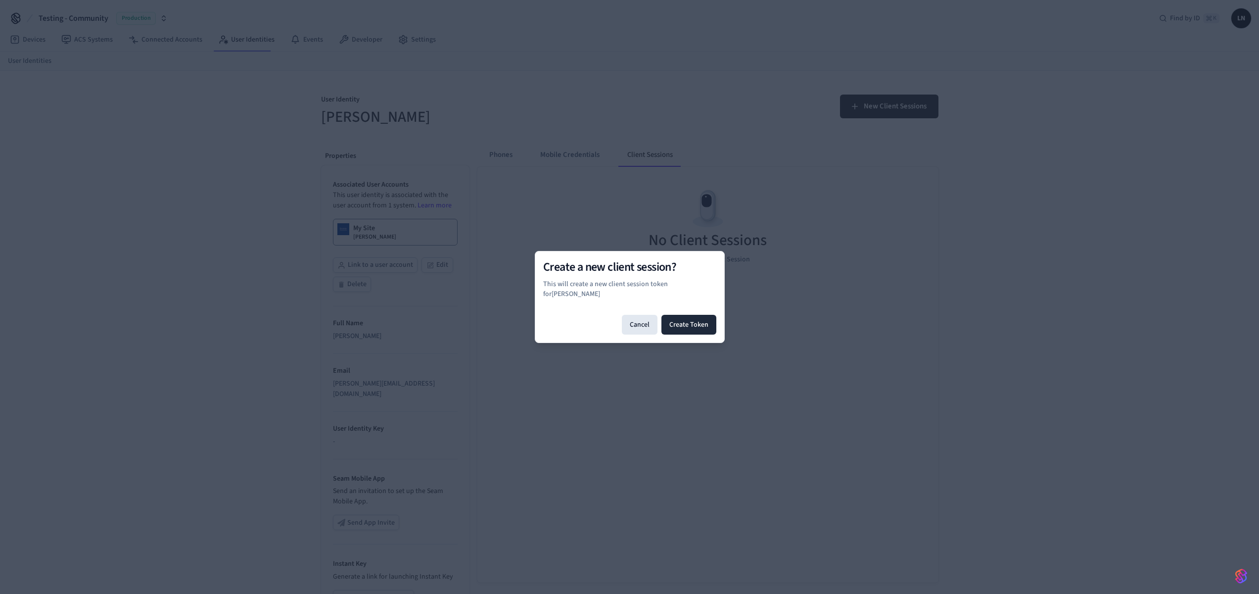
click at [705, 303] on div "Create a new client session? This will create a new client session token for Lu…" at bounding box center [629, 296] width 173 height 75
click at [705, 315] on button "Create Token" at bounding box center [689, 325] width 55 height 20
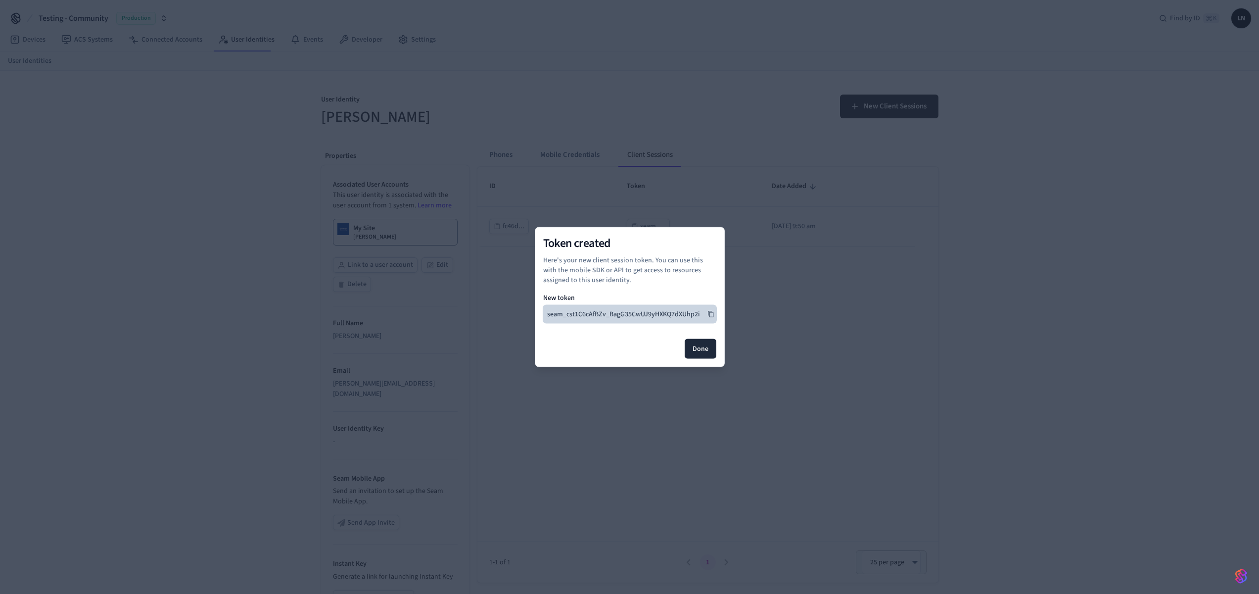
click at [702, 317] on button "seam_cst1C6cAfBZv_BagG35CwUJ9yHXKQ7dXUhp2i" at bounding box center [629, 314] width 173 height 18
click at [712, 314] on icon at bounding box center [711, 314] width 7 height 7
click at [704, 355] on button "Done" at bounding box center [701, 349] width 32 height 20
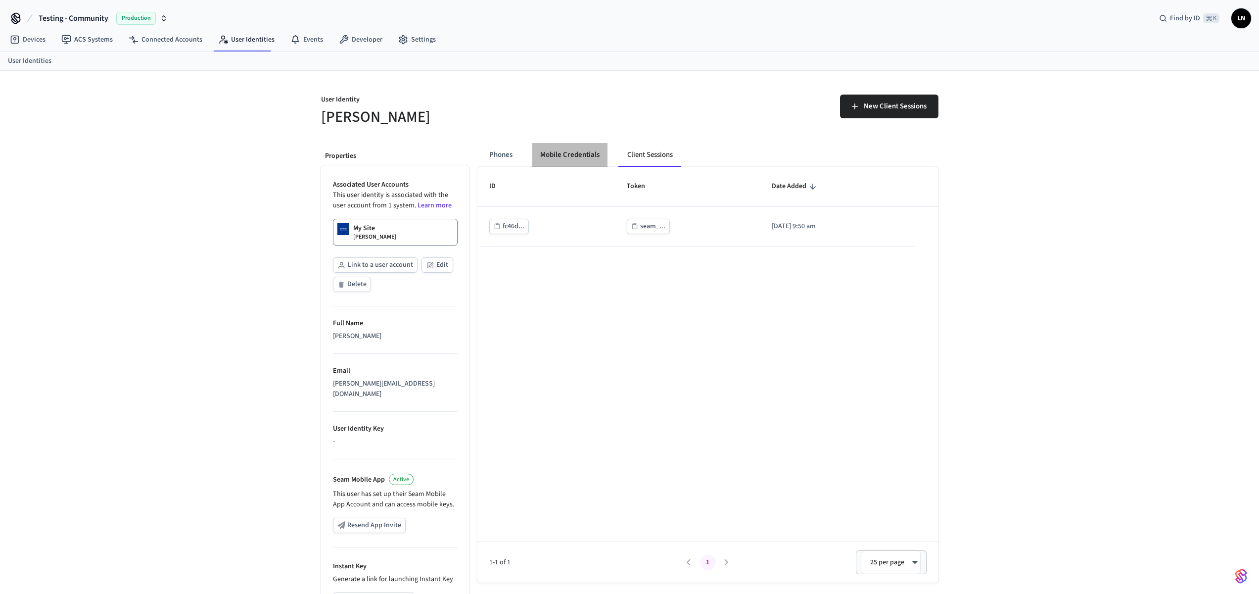
click at [582, 156] on button "Mobile Credentials" at bounding box center [569, 155] width 75 height 24
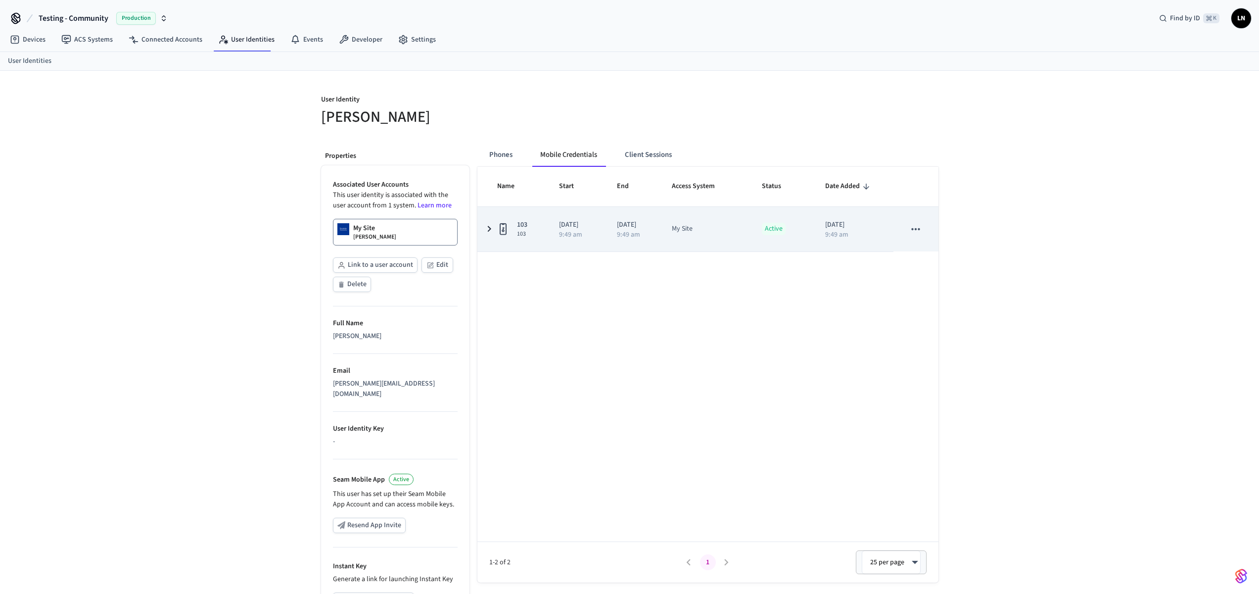
click at [572, 236] on p "9:49 am" at bounding box center [570, 234] width 23 height 7
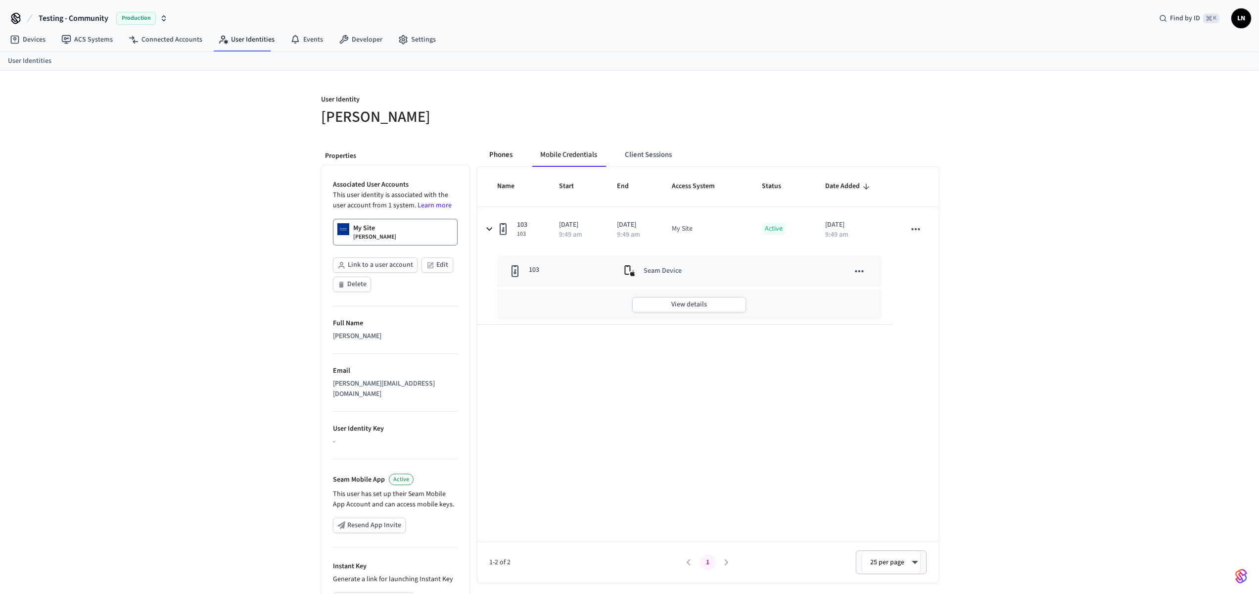
click at [501, 154] on button "Phones" at bounding box center [500, 155] width 39 height 24
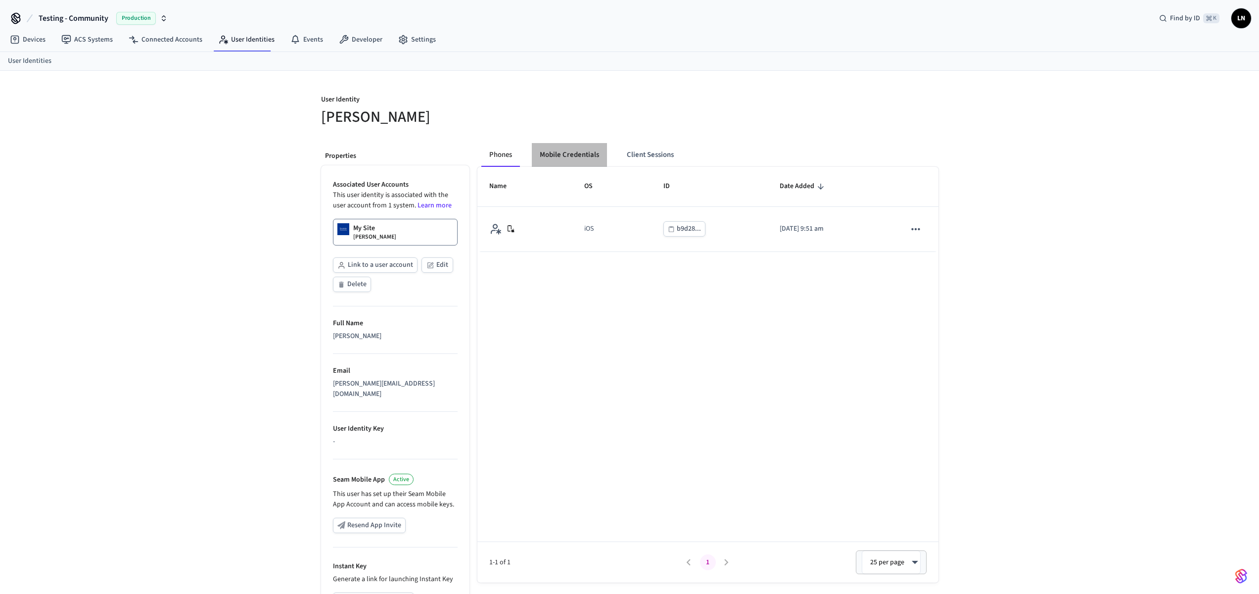
click at [556, 153] on button "Mobile Credentials" at bounding box center [569, 155] width 75 height 24
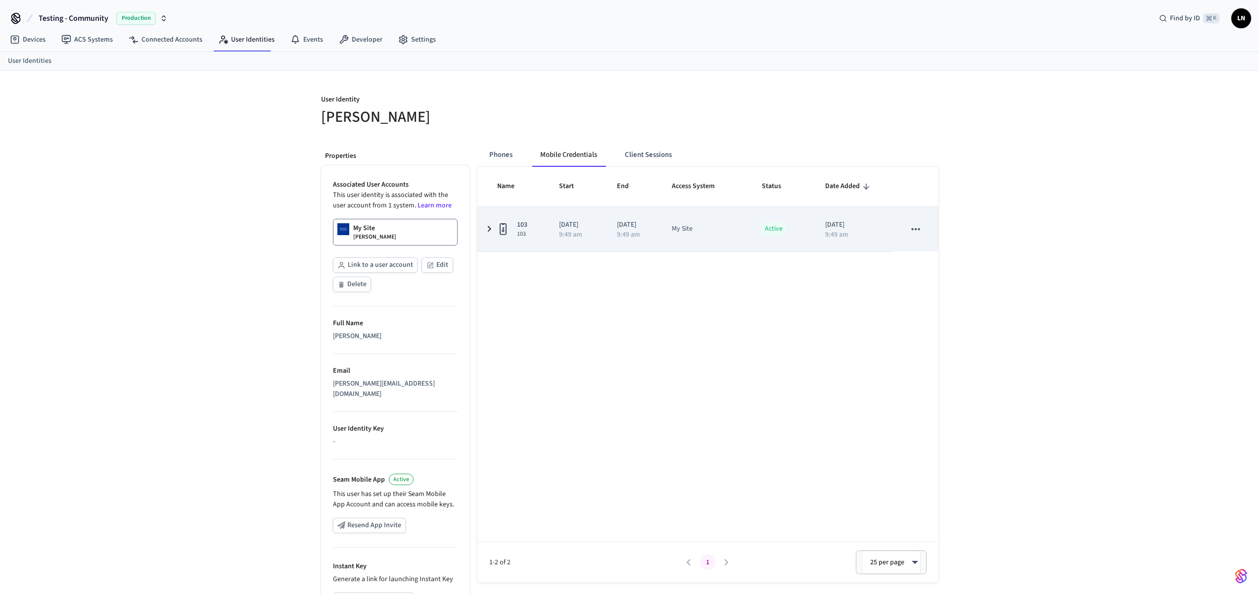
click at [488, 224] on icon "sticky table" at bounding box center [489, 229] width 12 height 12
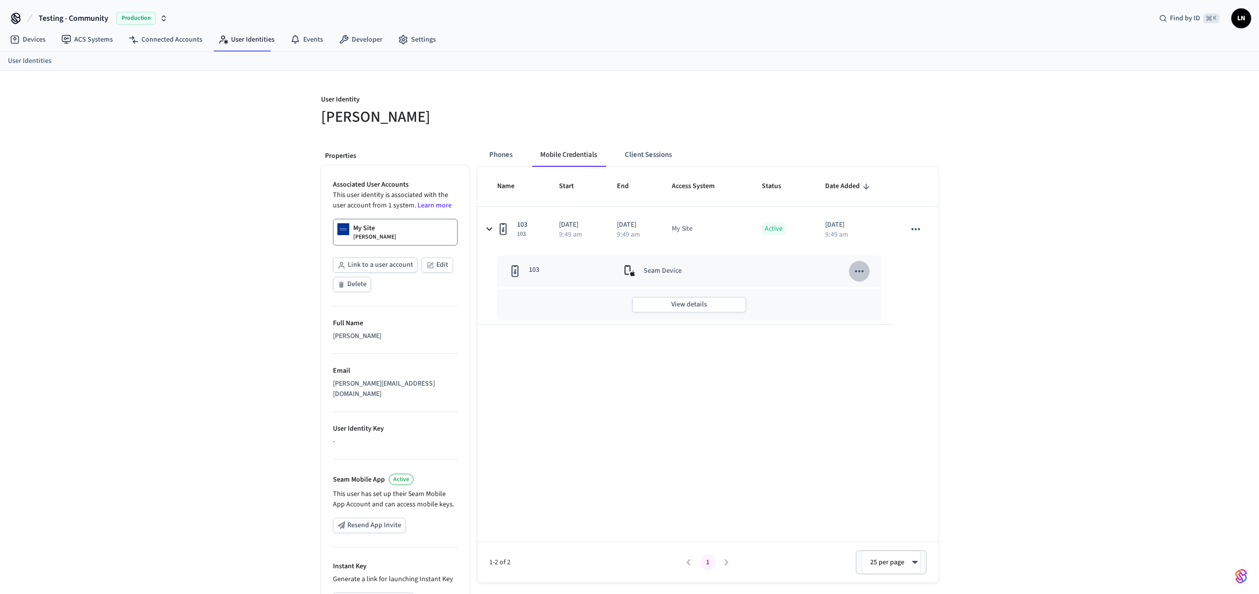
click at [855, 267] on icon "sticky table" at bounding box center [859, 271] width 13 height 13
click at [921, 295] on li "View Details" at bounding box center [914, 295] width 129 height 27
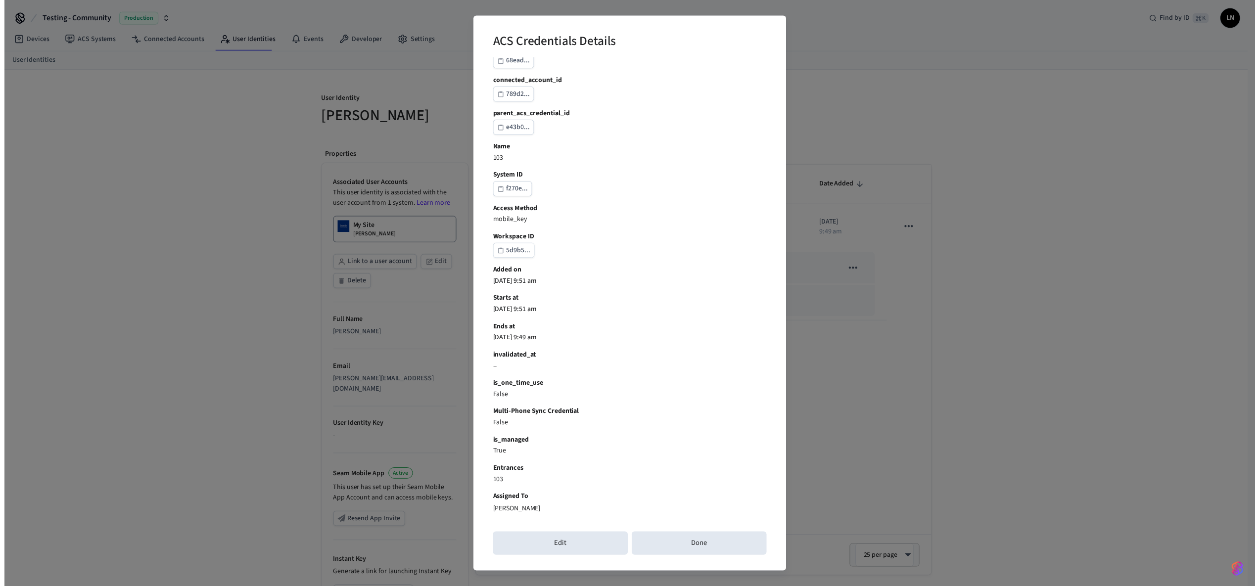
scroll to position [55, 0]
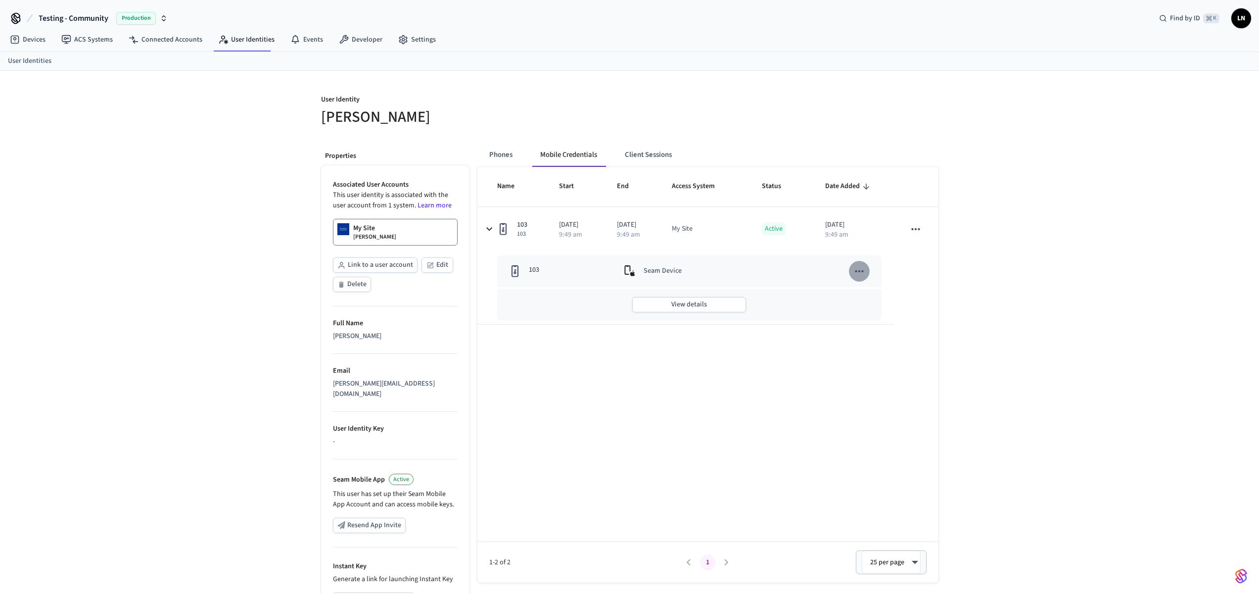
click at [866, 272] on button "sticky table" at bounding box center [859, 271] width 21 height 21
click at [799, 393] on div at bounding box center [633, 297] width 1267 height 594
click at [493, 155] on button "Phones" at bounding box center [500, 155] width 39 height 24
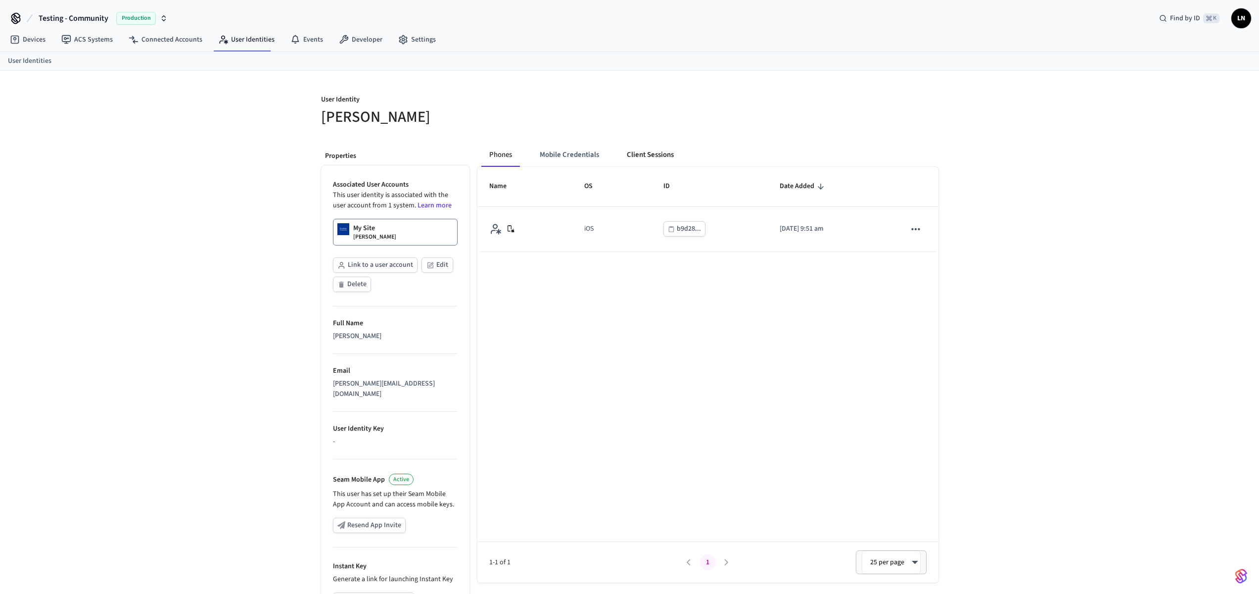
click at [657, 154] on button "Client Sessions" at bounding box center [650, 155] width 63 height 24
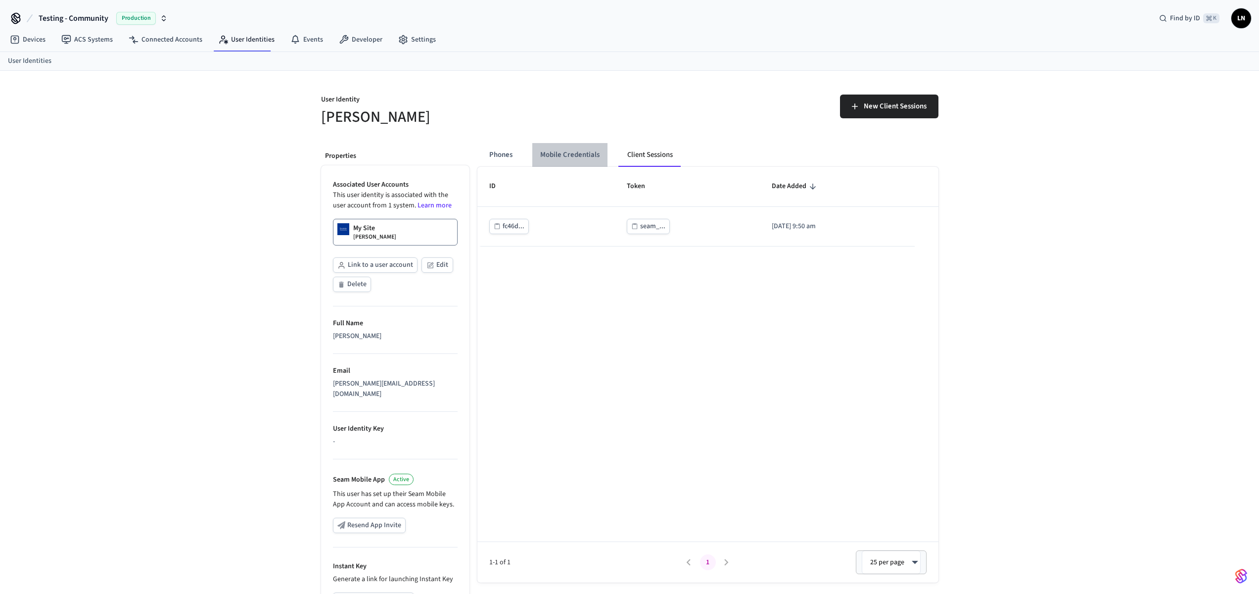
click at [567, 152] on button "Mobile Credentials" at bounding box center [569, 155] width 75 height 24
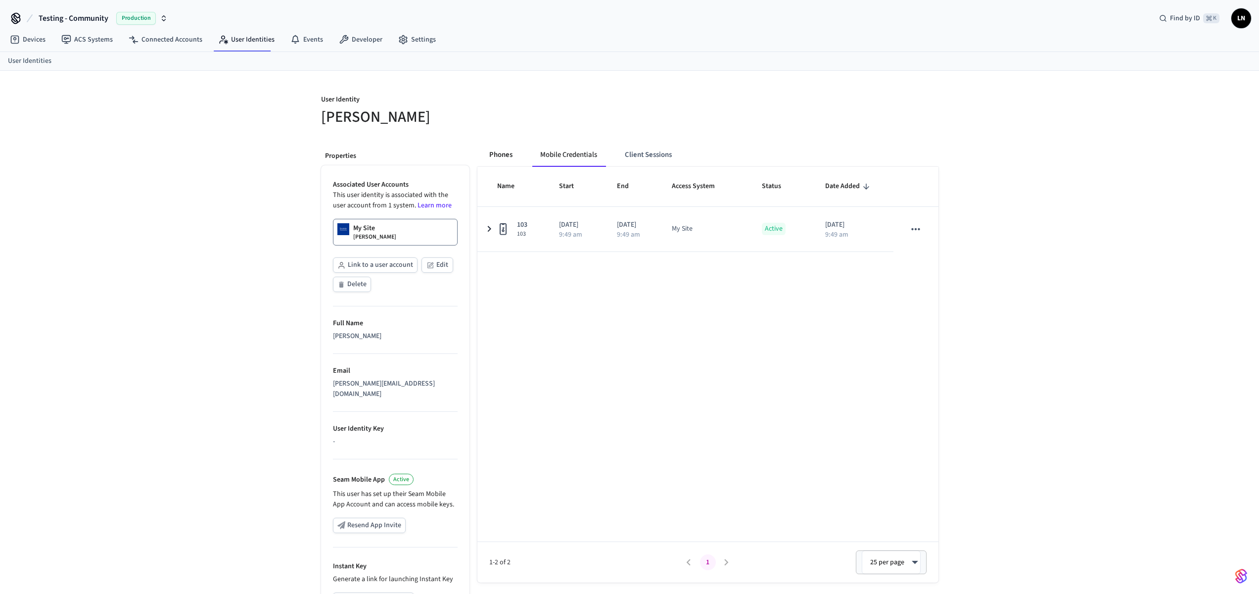
click at [503, 154] on button "Phones" at bounding box center [500, 155] width 39 height 24
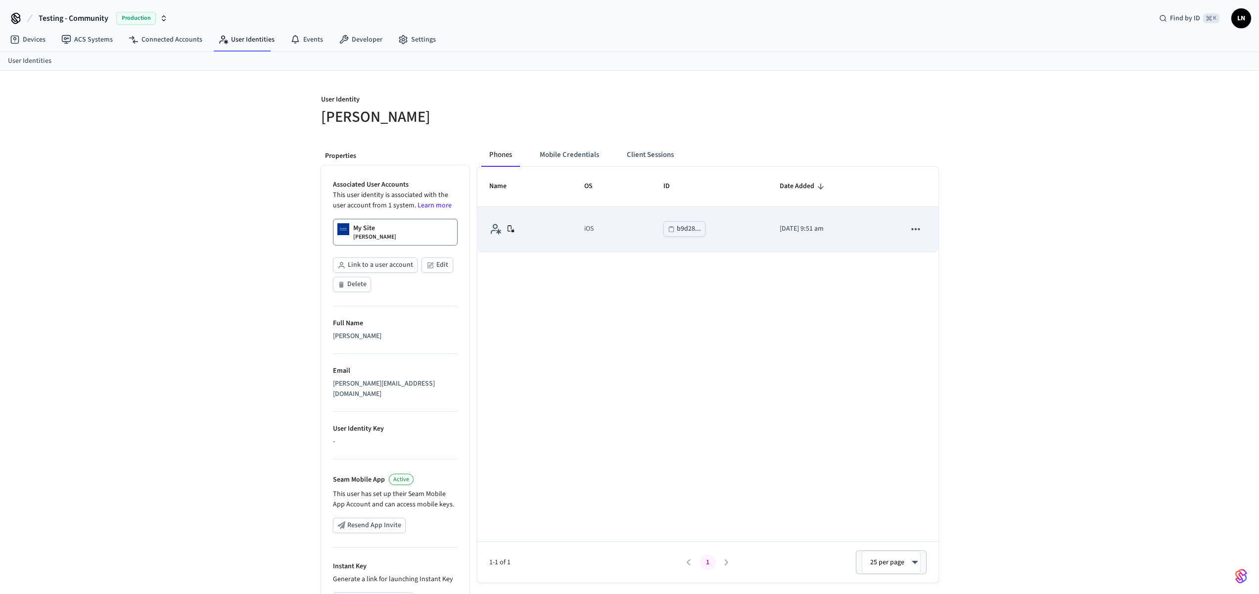
click at [677, 228] on div "b9d28..." at bounding box center [689, 229] width 24 height 12
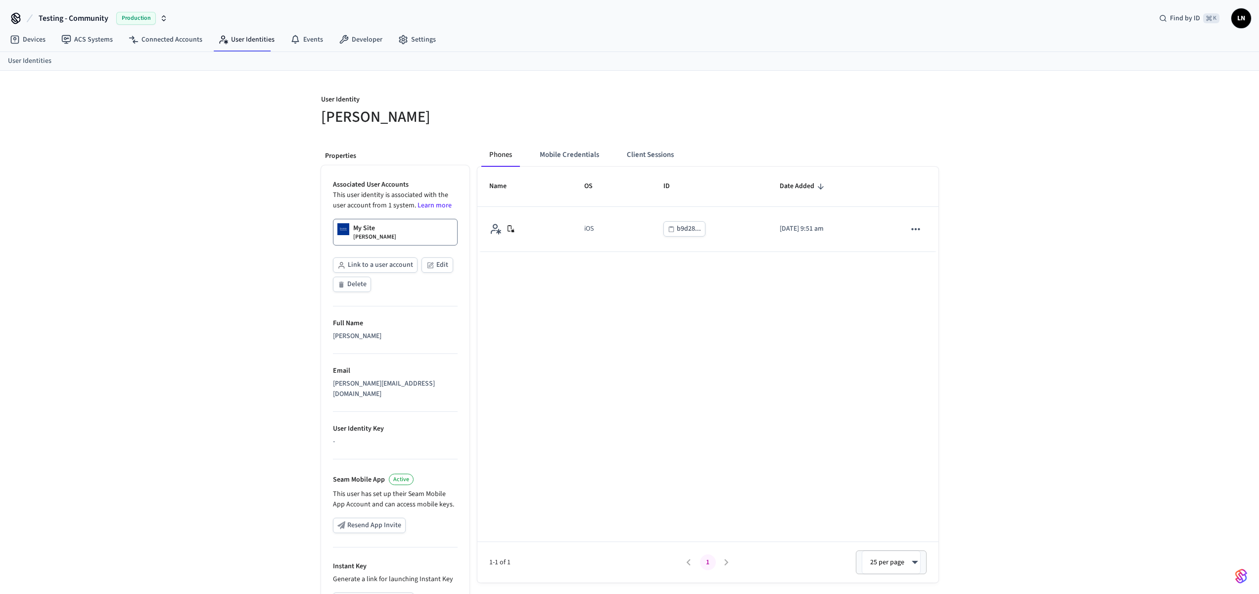
click at [781, 287] on div "Name OS ID Date Added iOS b9d28... 2025/09/16 at 9:51 am 1-1 of 1 1 25 per page…" at bounding box center [707, 375] width 461 height 416
click at [591, 165] on button "Mobile Credentials" at bounding box center [569, 155] width 75 height 24
click at [656, 161] on button "Client Sessions" at bounding box center [648, 155] width 63 height 24
click at [565, 155] on button "Mobile Credentials" at bounding box center [569, 155] width 75 height 24
click at [494, 164] on button "Phones" at bounding box center [500, 155] width 39 height 24
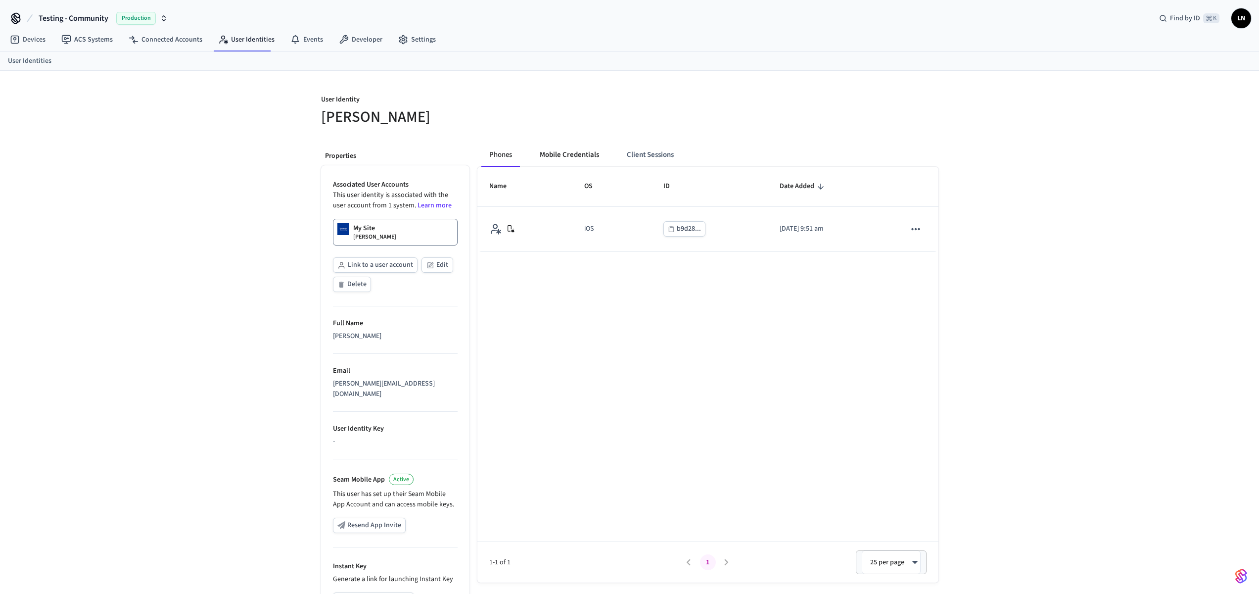
click at [558, 157] on button "Mobile Credentials" at bounding box center [569, 155] width 75 height 24
click at [1233, 15] on span "LN" at bounding box center [1241, 18] width 18 height 18
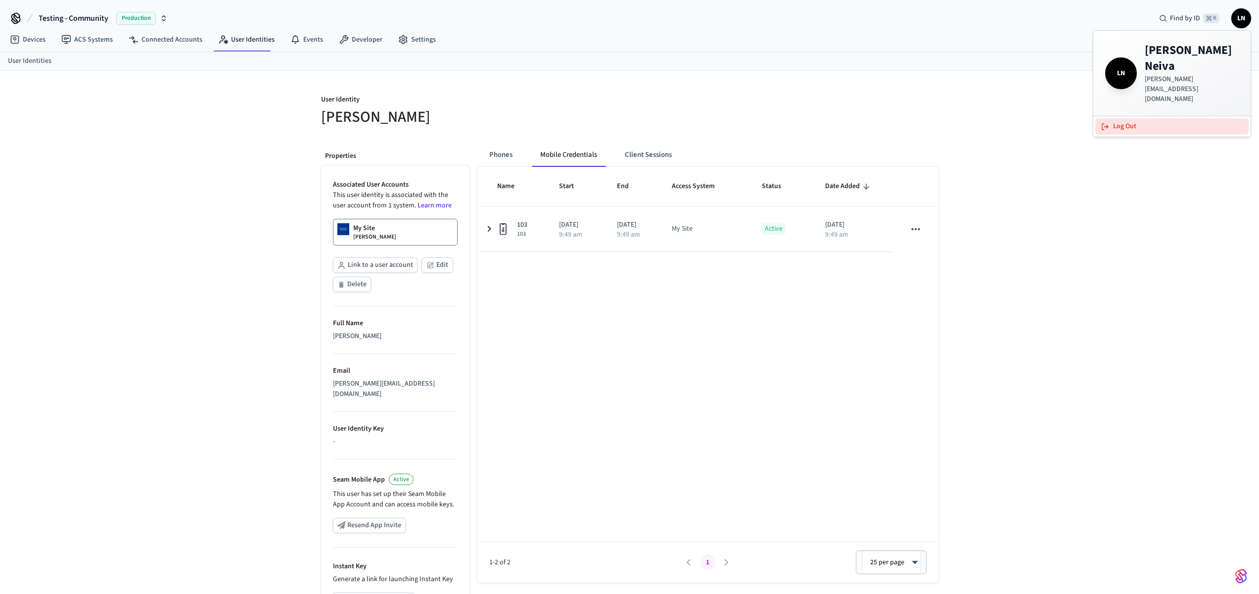
click at [1124, 118] on button "Log Out" at bounding box center [1171, 126] width 153 height 16
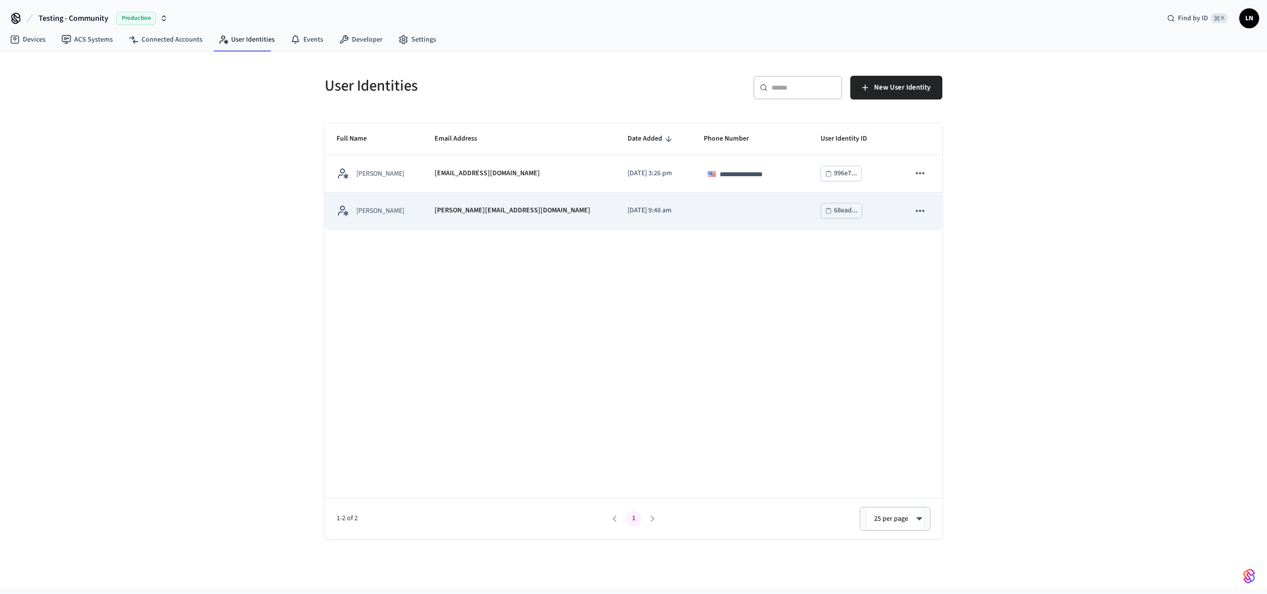
click at [435, 214] on td "lucas@getseam.com" at bounding box center [519, 210] width 192 height 37
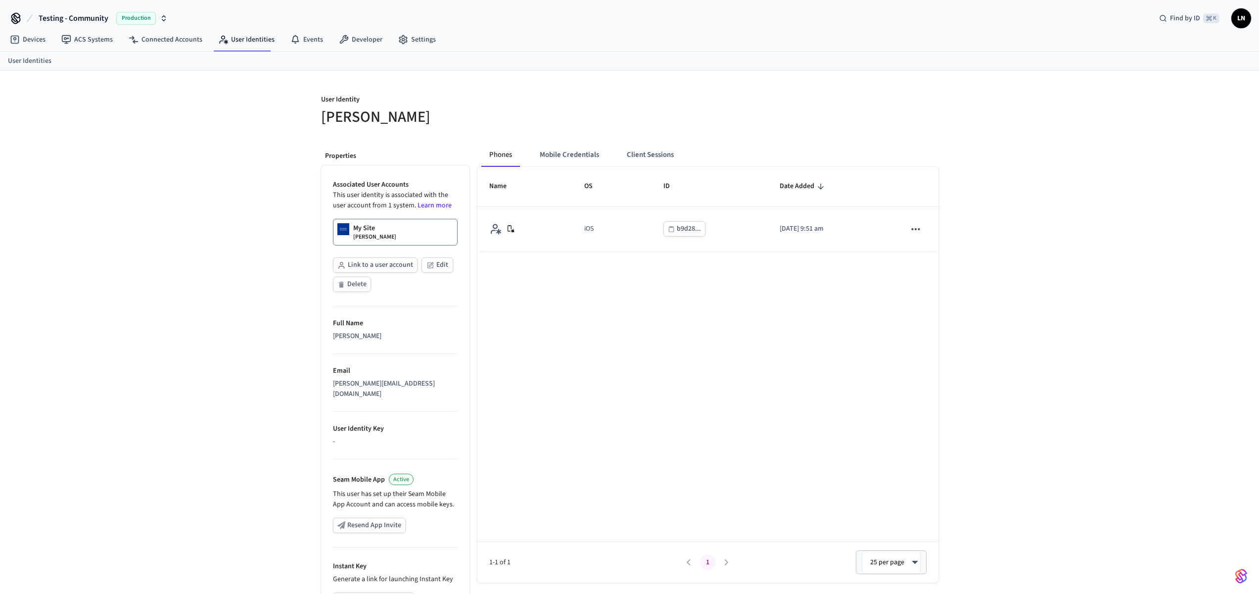
click at [741, 313] on div "Name OS ID Date Added iOS b9d28... 2025/09/16 at 9:51 am 1-1 of 1 1 25 per page…" at bounding box center [707, 375] width 461 height 416
click at [591, 159] on button "Mobile Credentials" at bounding box center [569, 155] width 75 height 24
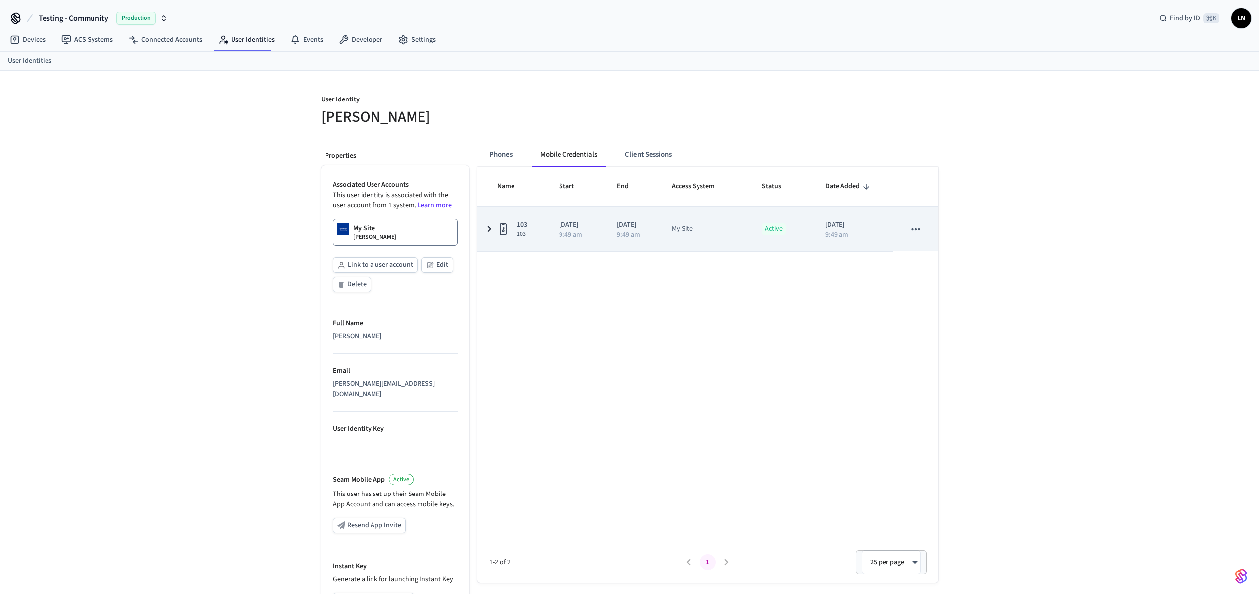
click at [528, 226] on div "103 103" at bounding box center [516, 229] width 38 height 18
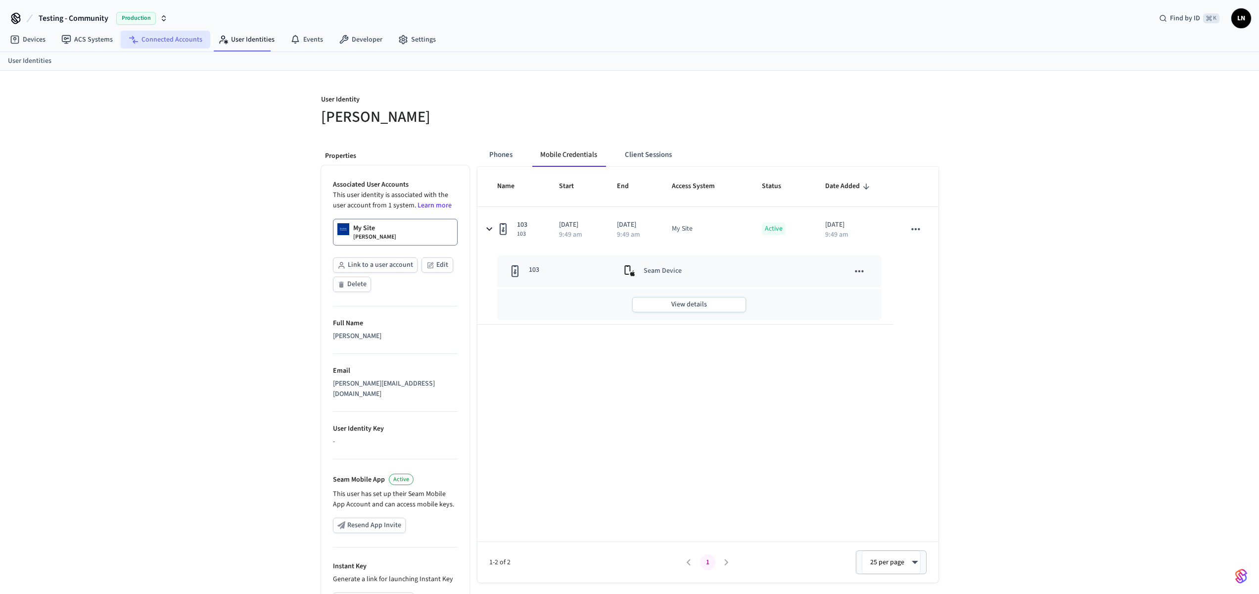
click at [153, 40] on link "Connected Accounts" at bounding box center [166, 40] width 90 height 18
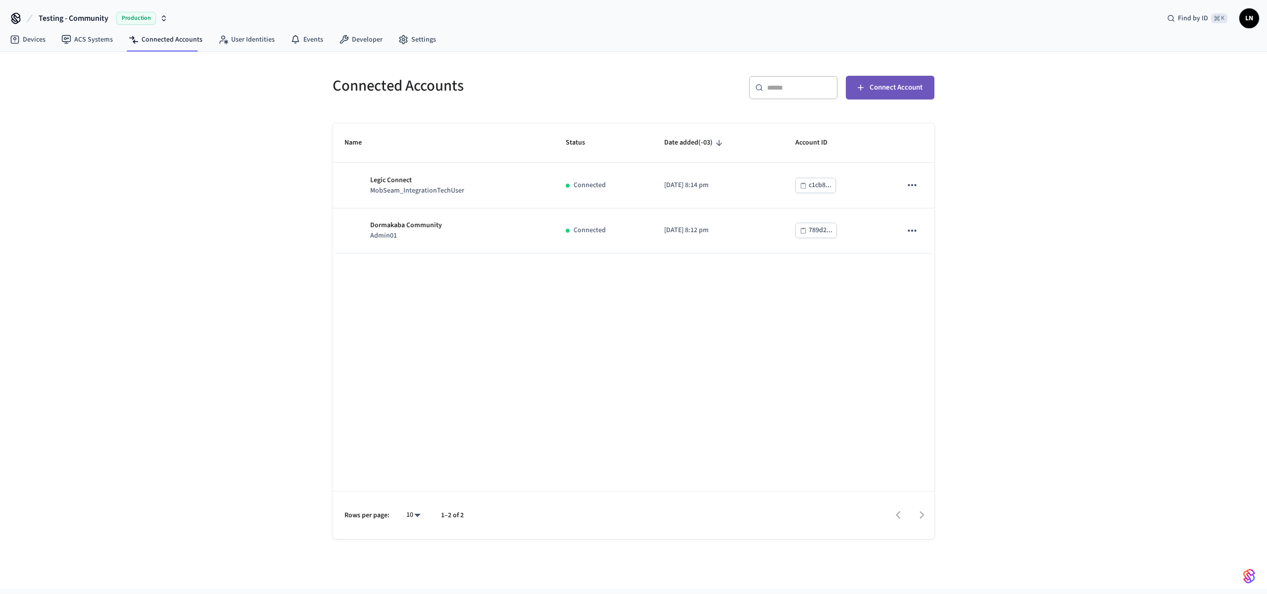
drag, startPoint x: 887, startPoint y: 85, endPoint x: 902, endPoint y: 88, distance: 16.2
click at [887, 85] on span "Connect Account" at bounding box center [895, 87] width 53 height 13
click at [104, 30] on nav "Devices ACS Systems Connected Accounts User Identities Events Developer Settings" at bounding box center [223, 40] width 442 height 23
click at [101, 34] on link "ACS Systems" at bounding box center [86, 40] width 67 height 18
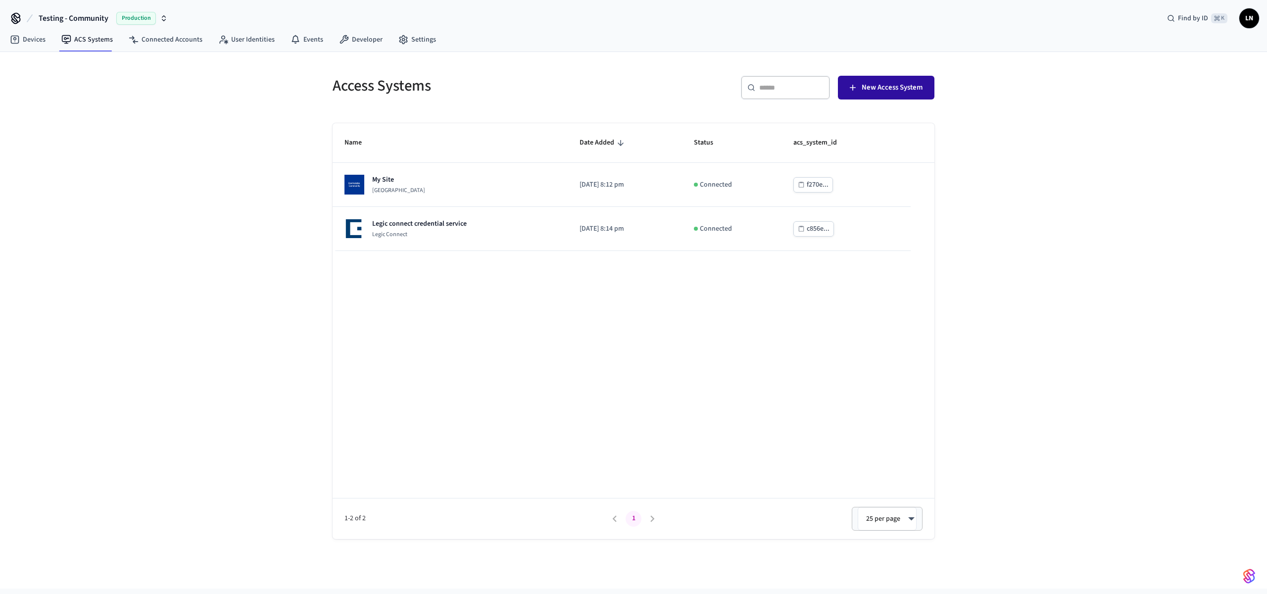
click at [922, 76] on button "New Access System" at bounding box center [886, 88] width 96 height 24
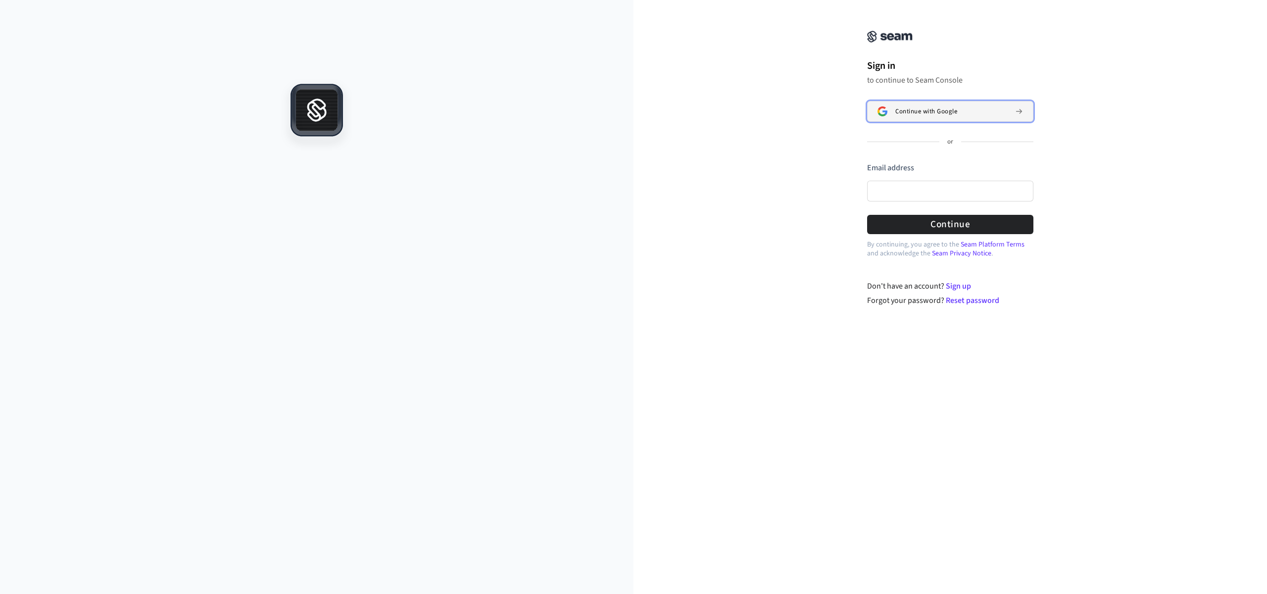
click at [946, 114] on span "Continue with Google" at bounding box center [926, 111] width 62 height 8
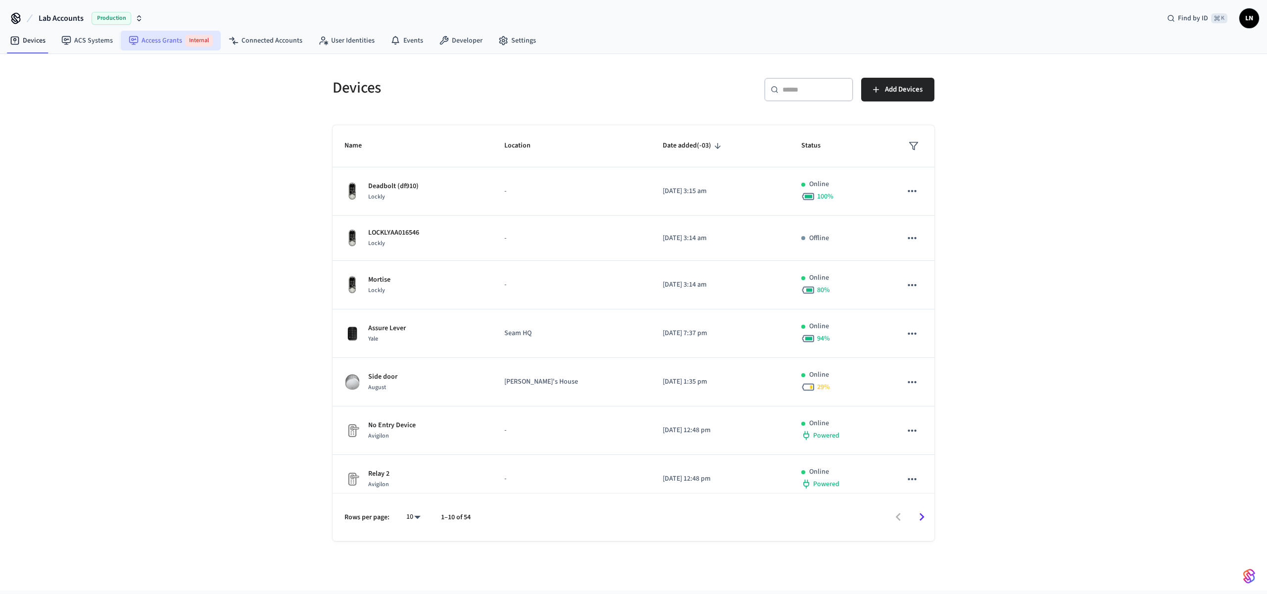
click at [163, 38] on link "Access Grants Internal" at bounding box center [171, 41] width 100 height 20
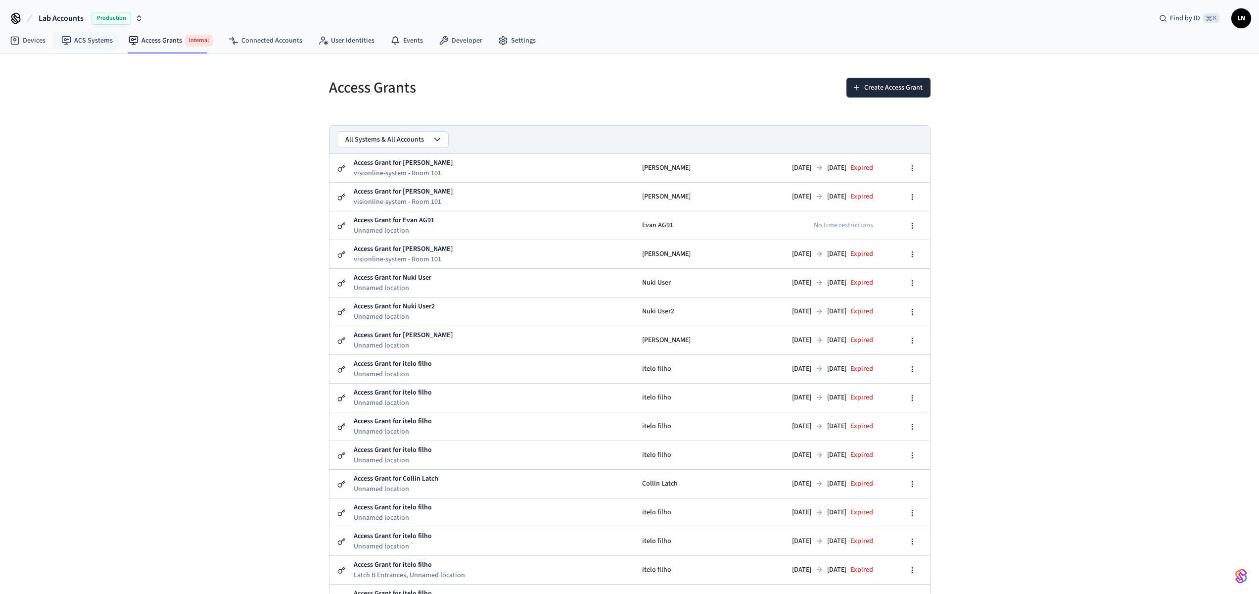
click at [101, 23] on span "Production" at bounding box center [112, 18] width 40 height 13
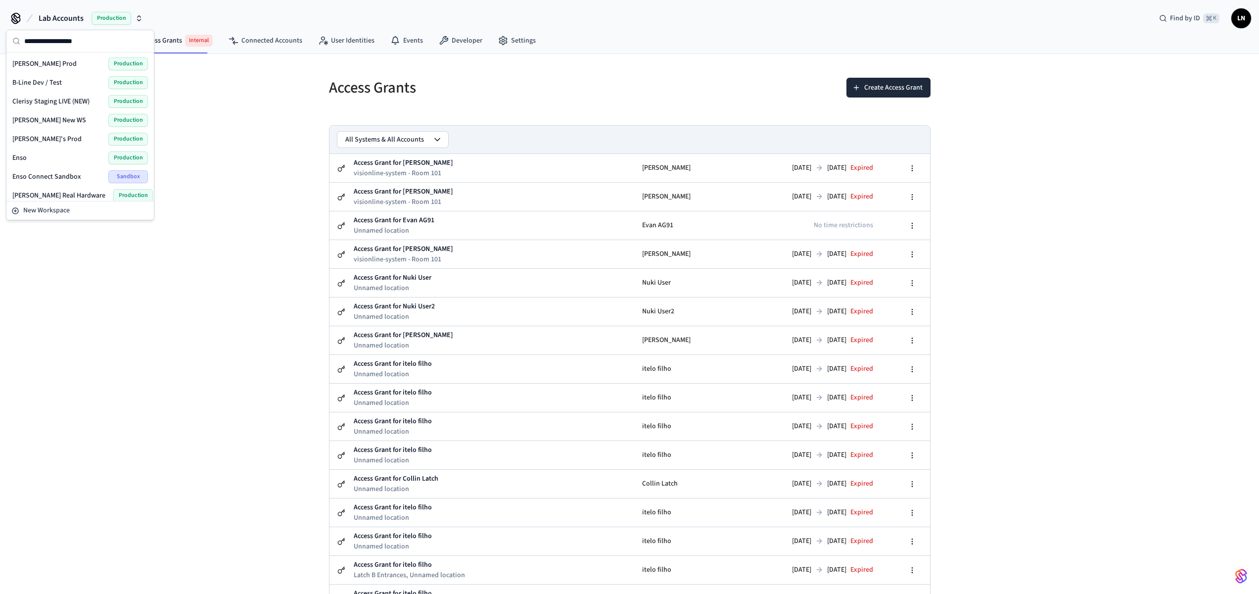
click at [55, 38] on input "text" at bounding box center [86, 41] width 124 height 22
type input "****"
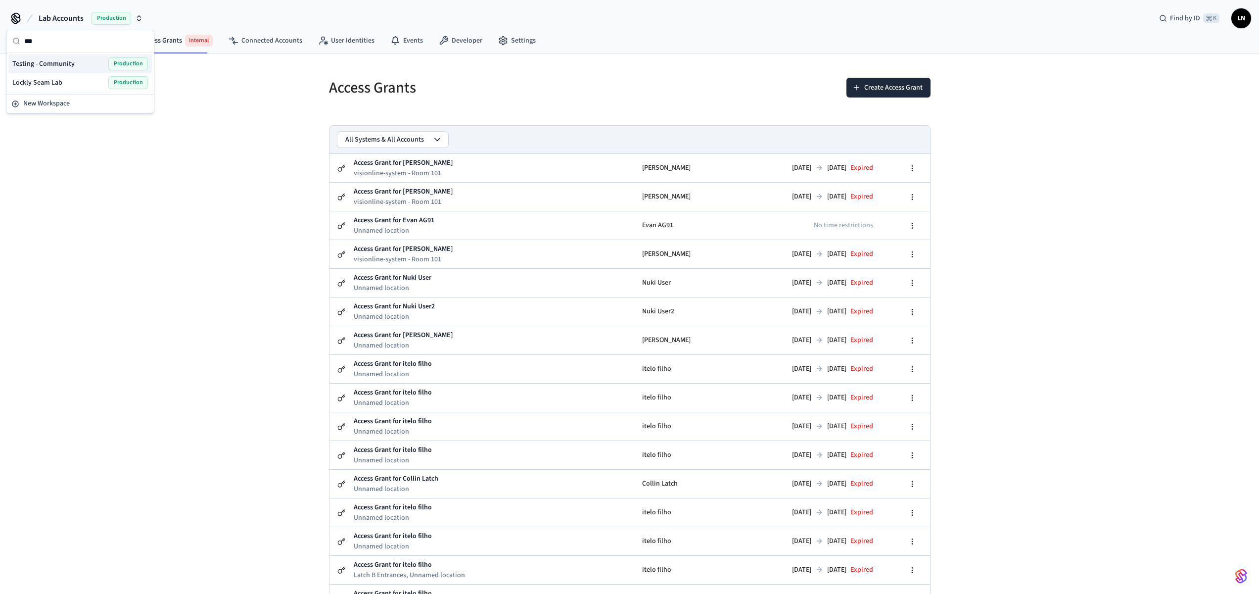
type input "***"
click at [99, 67] on div "Testing - Community Production" at bounding box center [80, 63] width 136 height 13
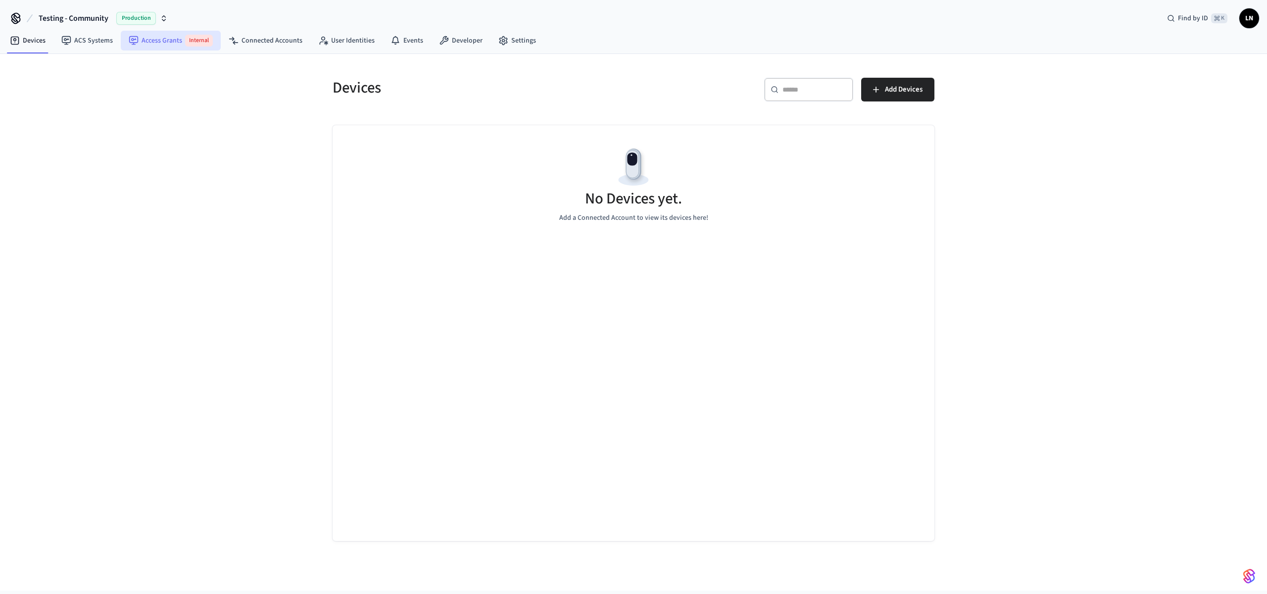
click at [166, 45] on link "Access Grants Internal" at bounding box center [171, 41] width 100 height 20
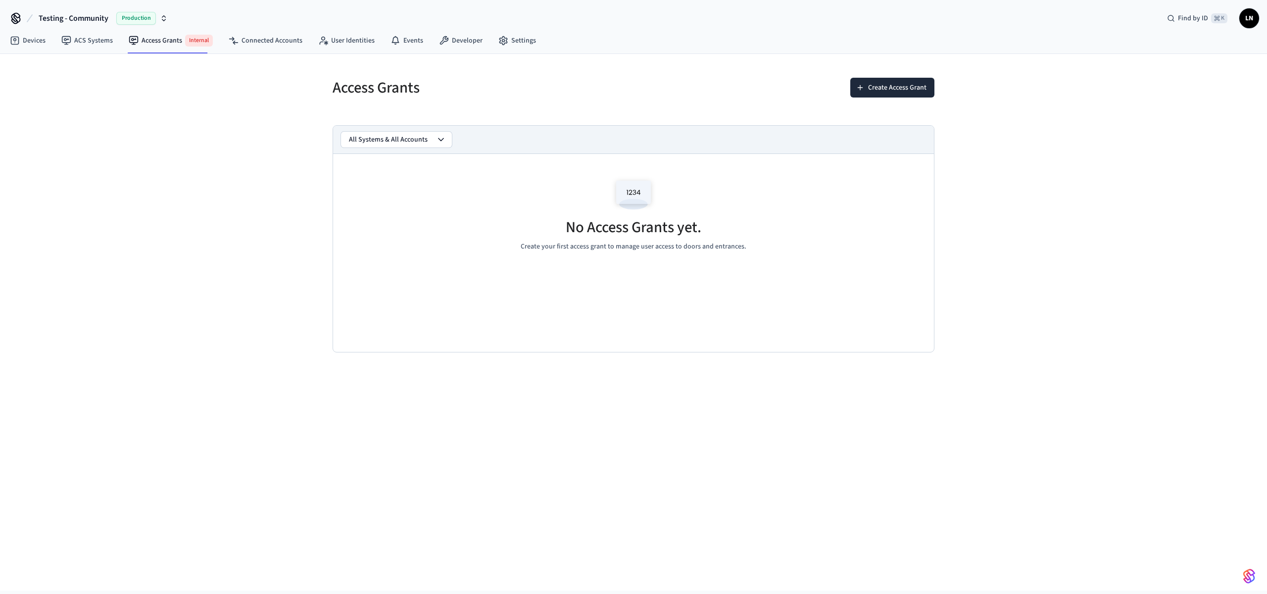
click at [837, 263] on div "No Access Grants yet. Create your first access grant to manage user access to d…" at bounding box center [633, 213] width 601 height 118
click at [891, 84] on button "Create Access Grant" at bounding box center [892, 88] width 84 height 20
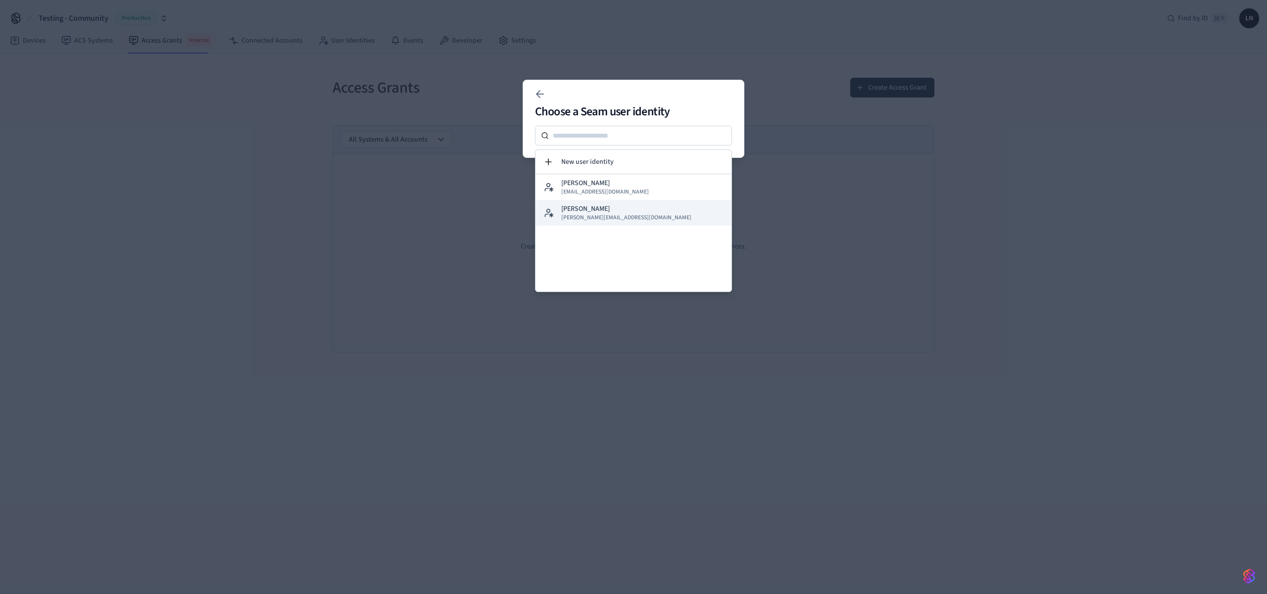
click at [616, 214] on button "[PERSON_NAME] Neiva [EMAIL_ADDRESS][DOMAIN_NAME]" at bounding box center [633, 213] width 196 height 26
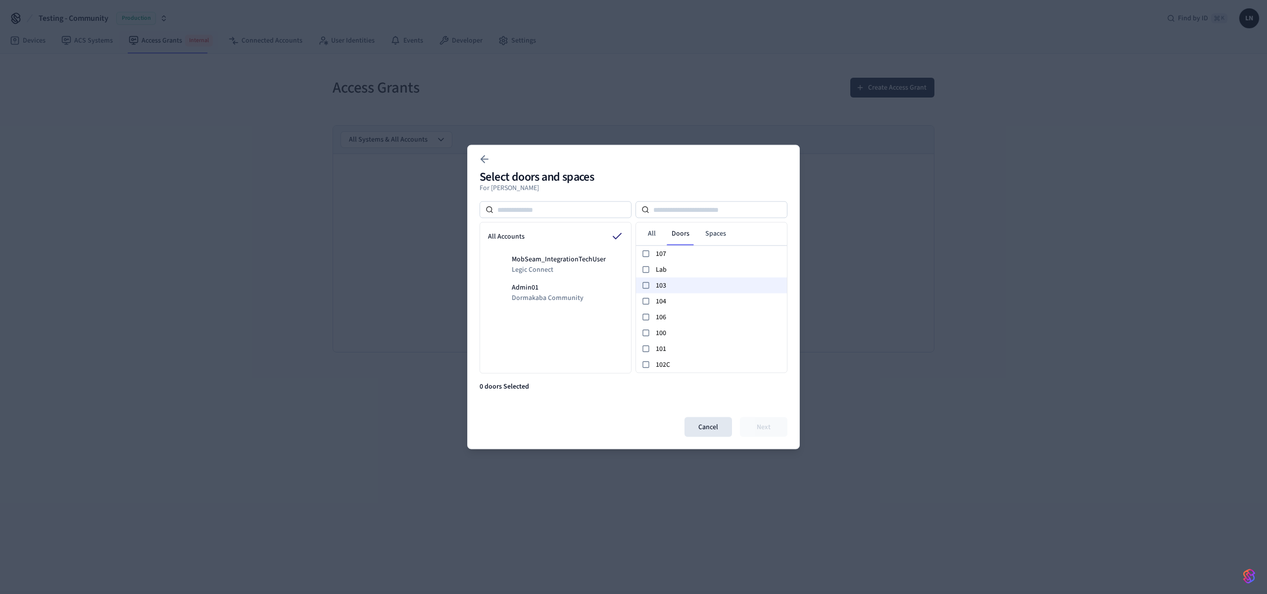
click at [701, 285] on span "103" at bounding box center [719, 285] width 127 height 10
click at [543, 273] on span "Legic Connect" at bounding box center [559, 270] width 94 height 10
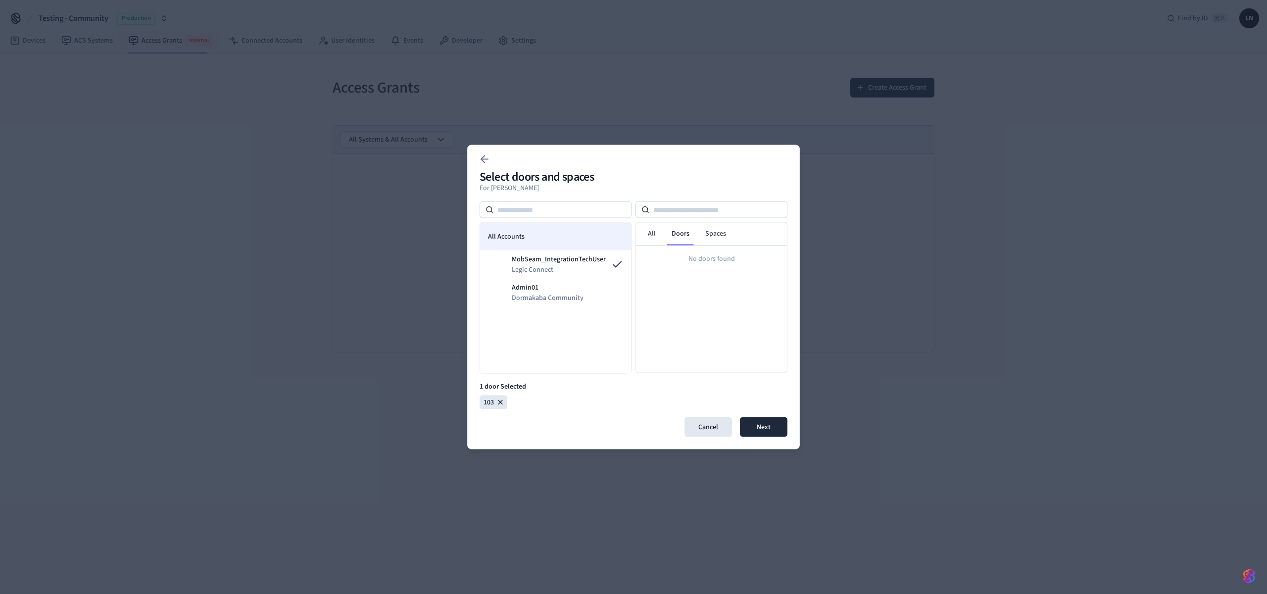
click at [542, 237] on div "All Accounts" at bounding box center [555, 237] width 151 height 28
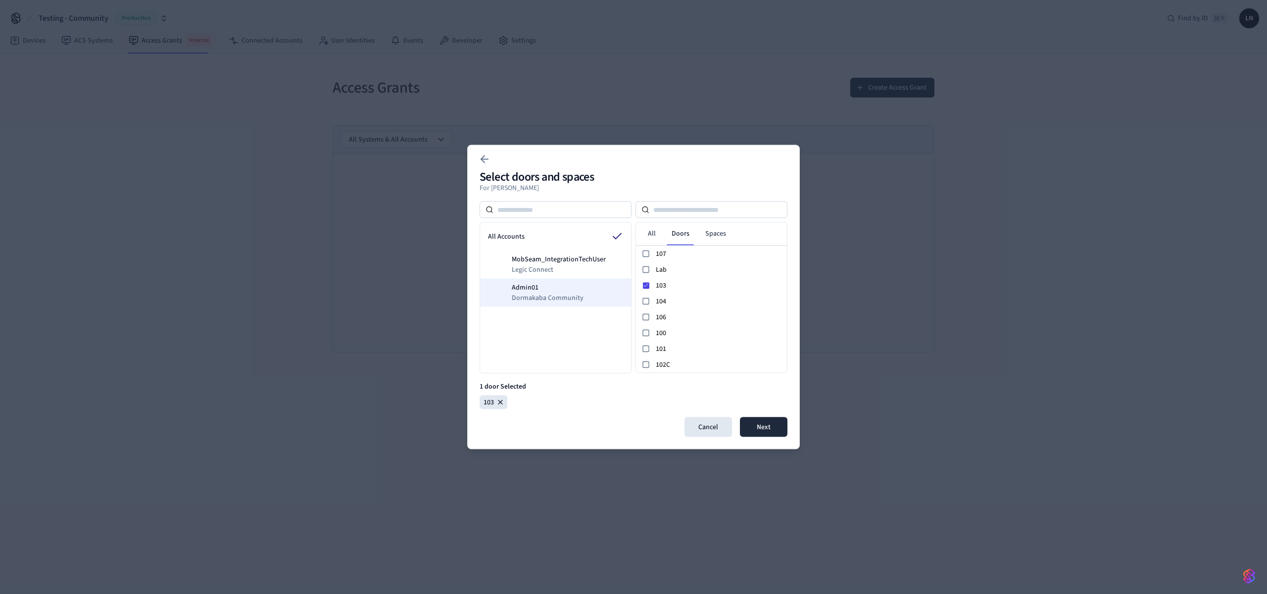
click at [565, 291] on span "Admin01" at bounding box center [548, 288] width 72 height 10
click at [716, 237] on link "Spaces" at bounding box center [715, 234] width 37 height 18
click at [699, 236] on link "Spaces" at bounding box center [715, 234] width 37 height 18
click at [687, 237] on link "Doors" at bounding box center [680, 234] width 34 height 18
click at [749, 424] on button "Next" at bounding box center [763, 427] width 47 height 20
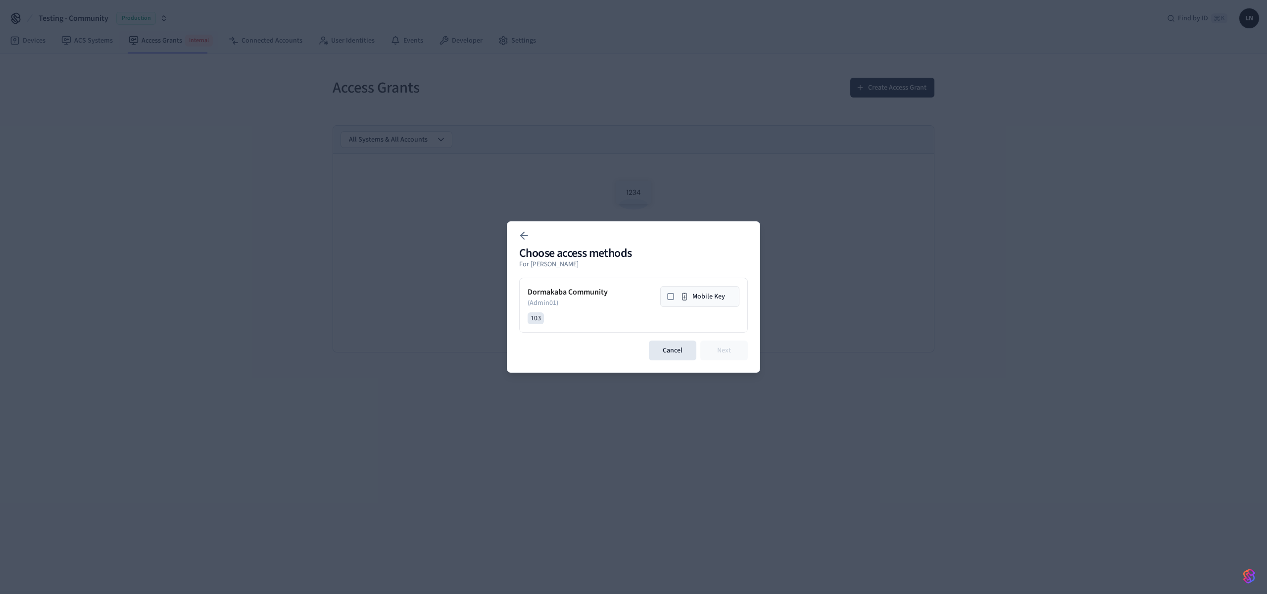
click at [667, 298] on icon at bounding box center [670, 296] width 8 height 8
click at [523, 238] on icon at bounding box center [524, 236] width 12 height 12
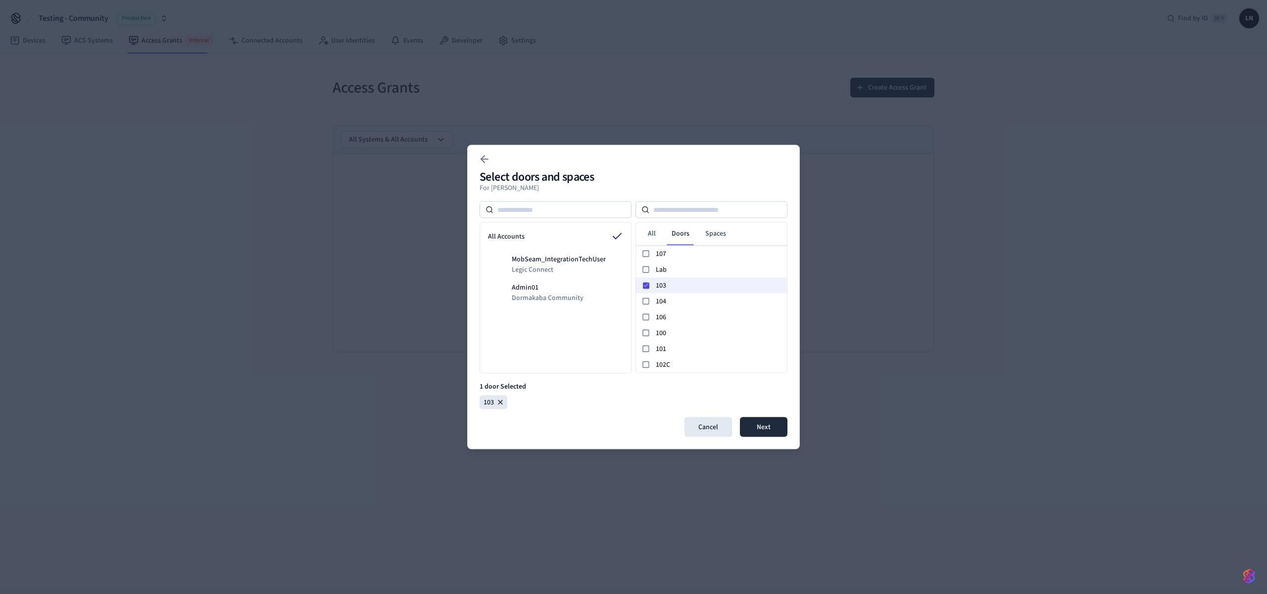
click at [659, 288] on span "103" at bounding box center [719, 285] width 127 height 10
click at [677, 251] on span "107" at bounding box center [719, 253] width 127 height 10
click at [660, 287] on span "103" at bounding box center [719, 285] width 127 height 10
click at [714, 426] on button "Cancel" at bounding box center [707, 427] width 47 height 20
